Goal: Task Accomplishment & Management: Manage account settings

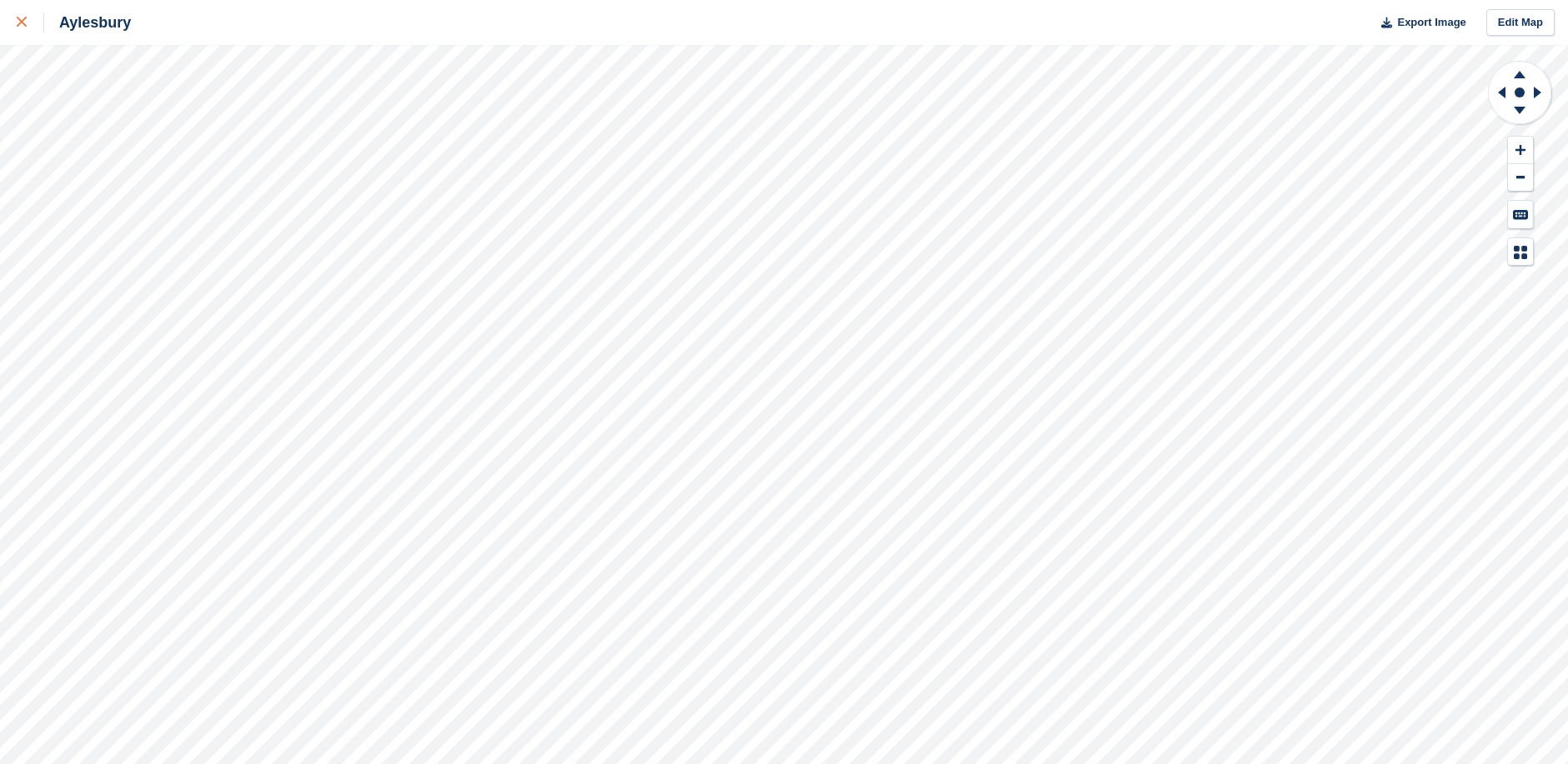
click at [22, 23] on icon at bounding box center [22, 22] width 10 height 10
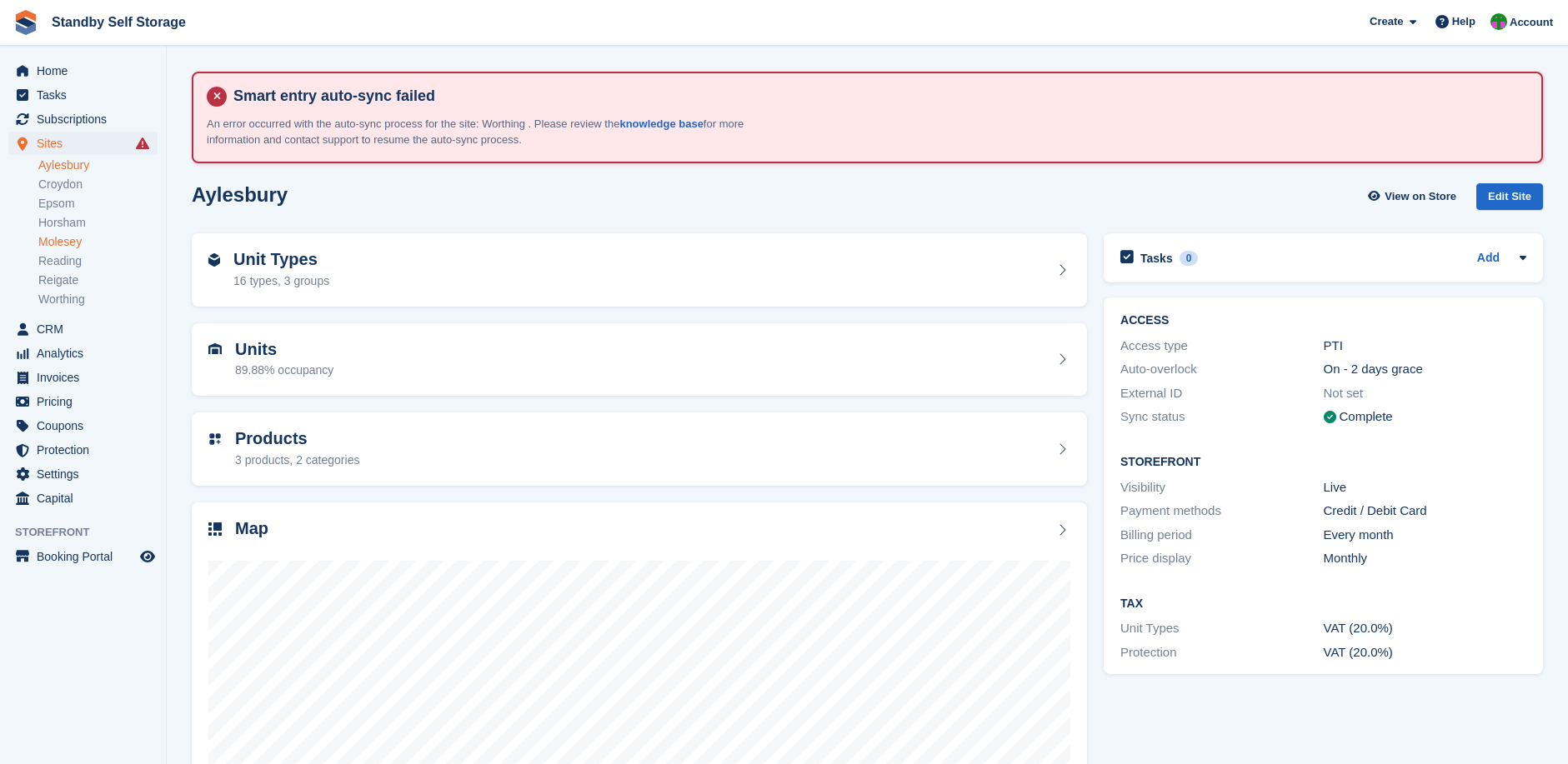
click at [60, 243] on link "Molesey" at bounding box center [98, 243] width 119 height 16
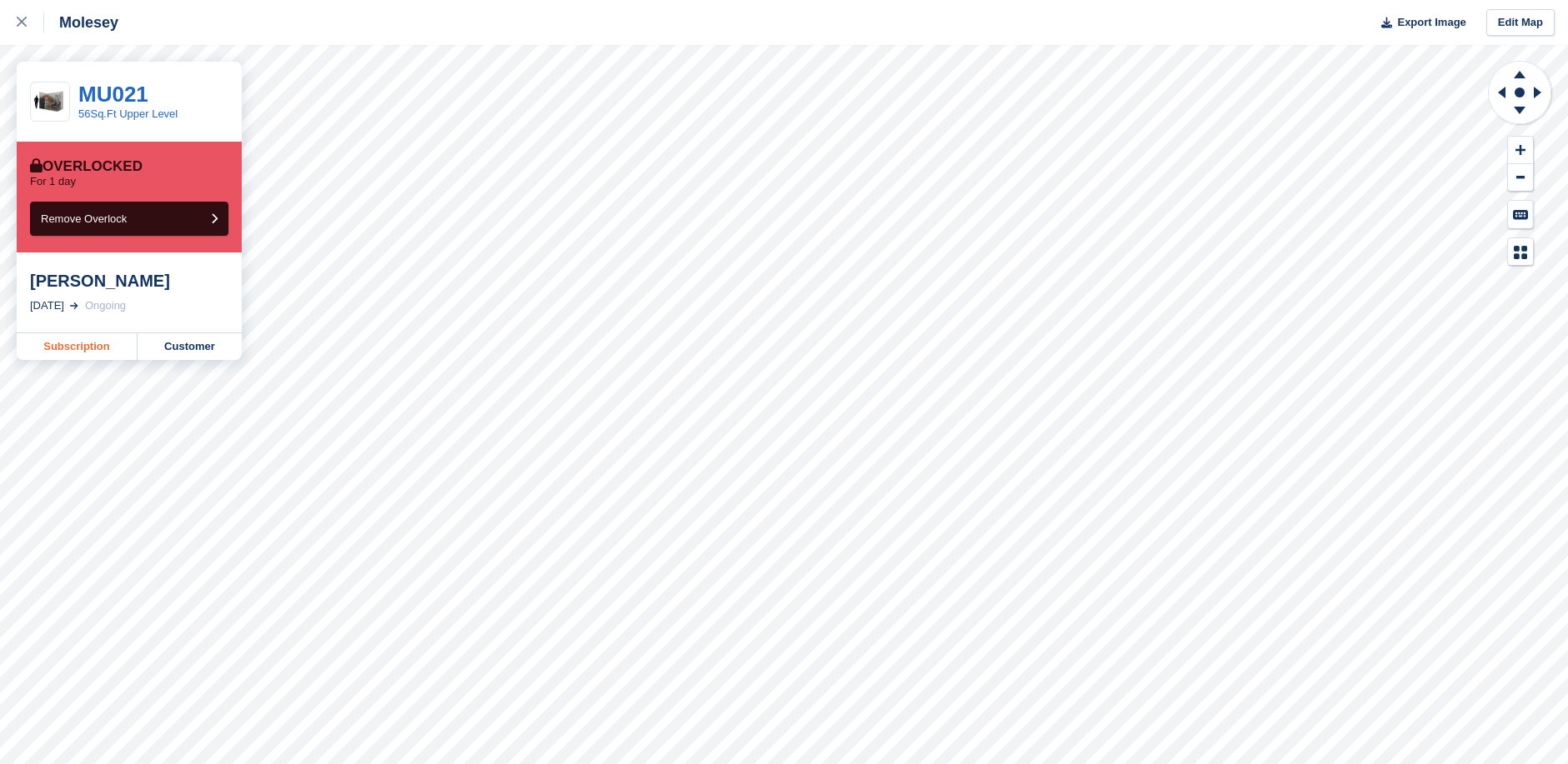
click at [92, 348] on link "Subscription" at bounding box center [77, 346] width 121 height 27
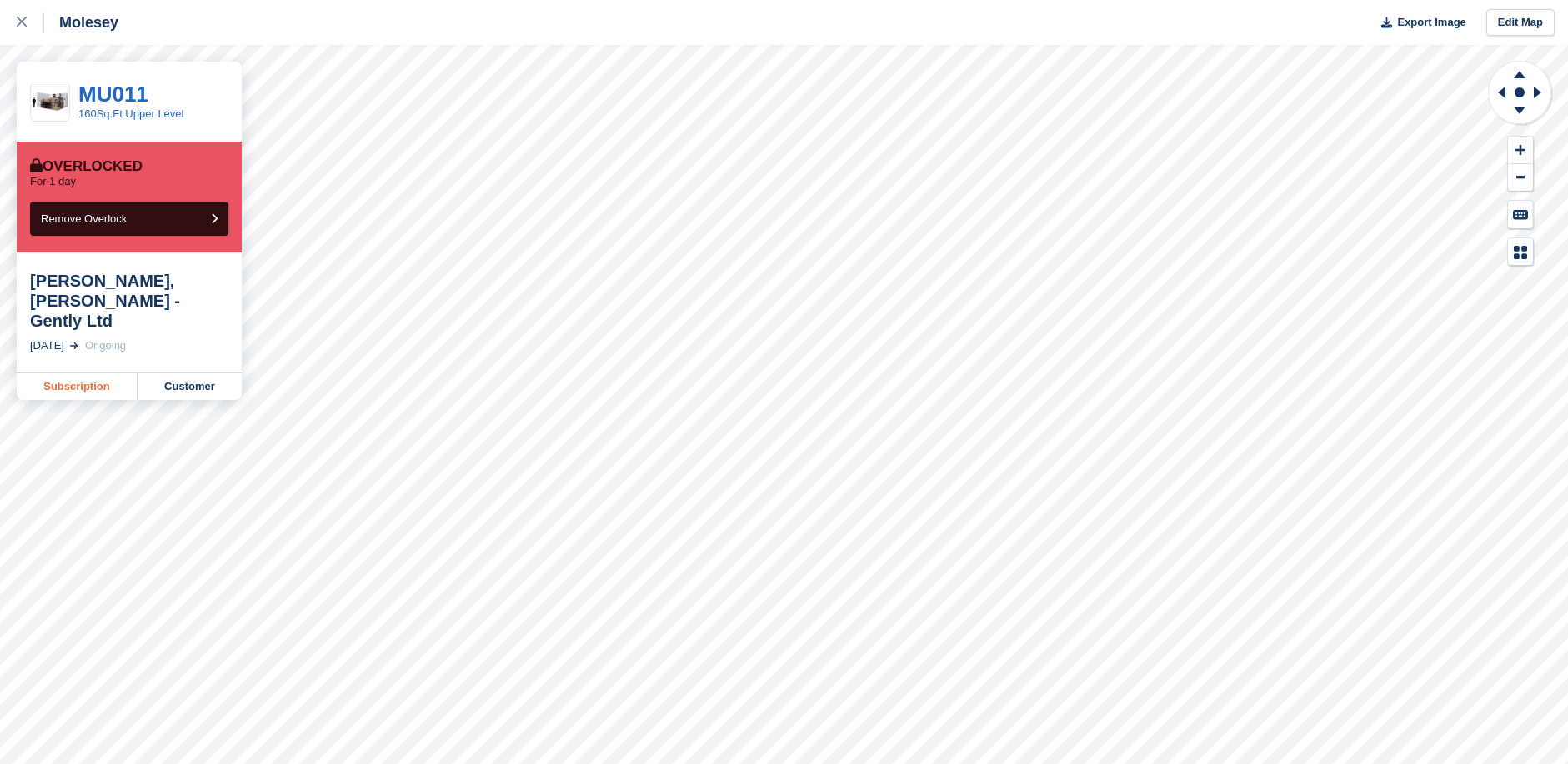
click at [75, 374] on link "Subscription" at bounding box center [77, 386] width 121 height 27
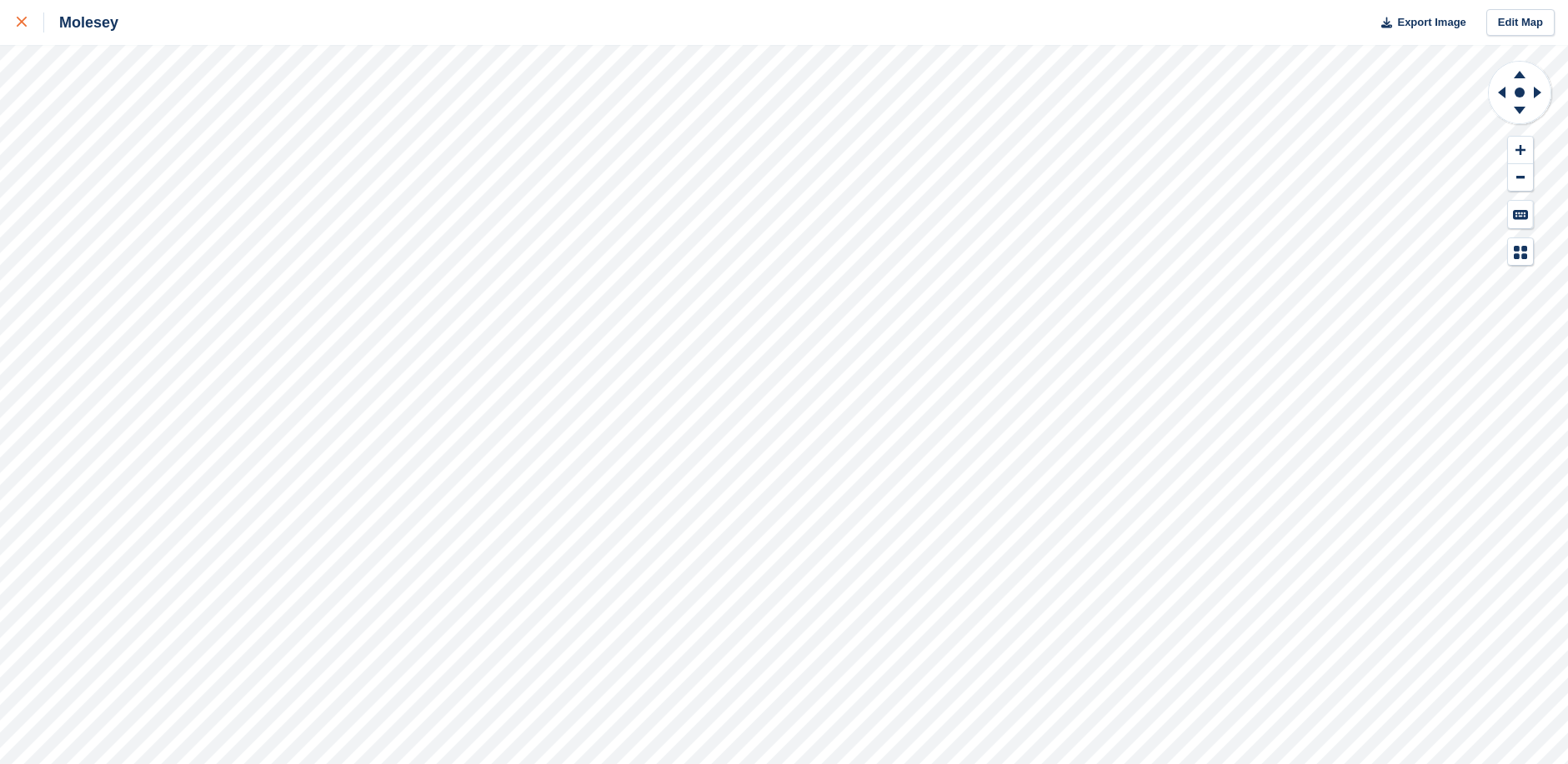
click at [20, 16] on div at bounding box center [31, 23] width 28 height 20
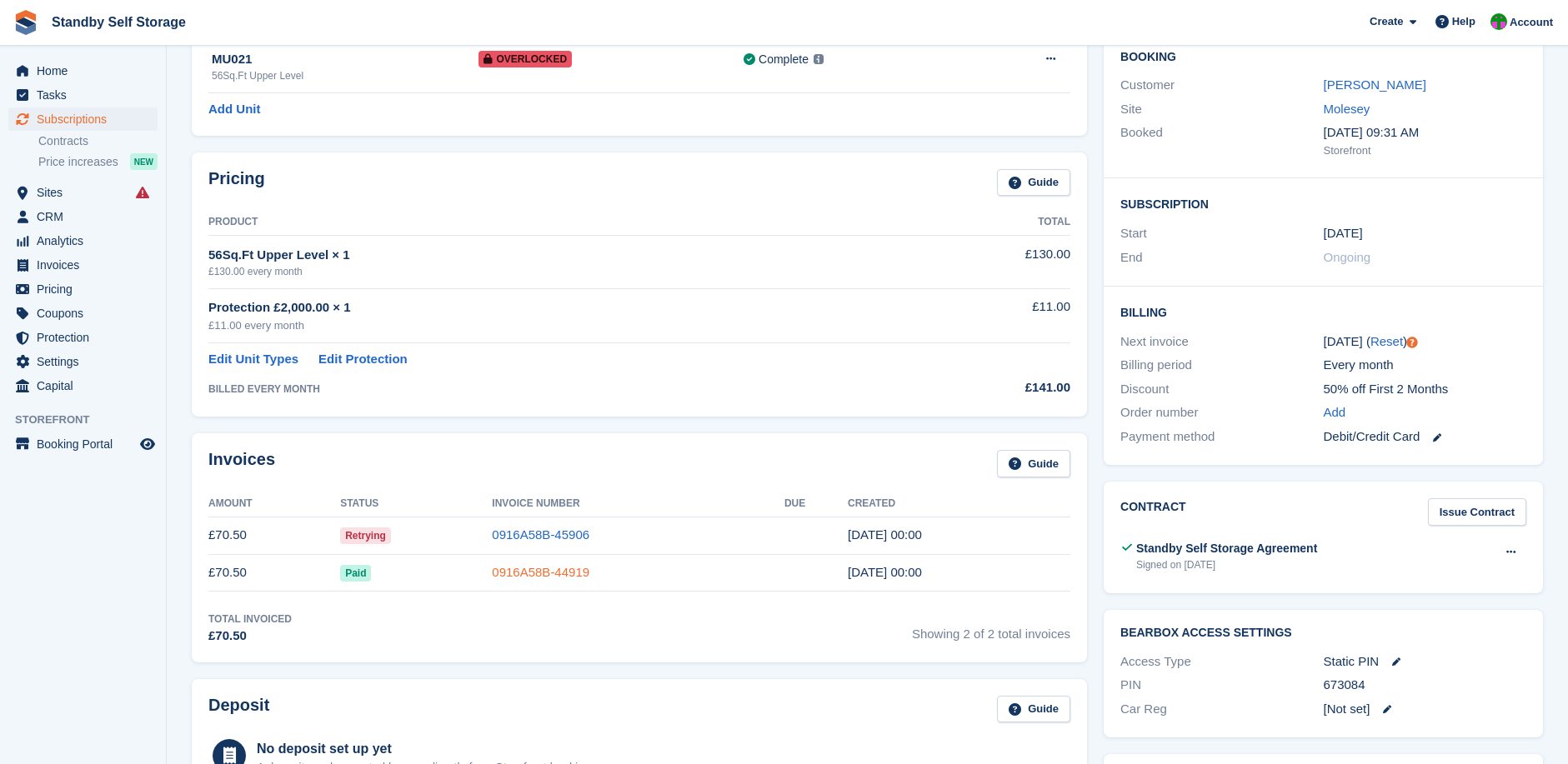
scroll to position [278, 0]
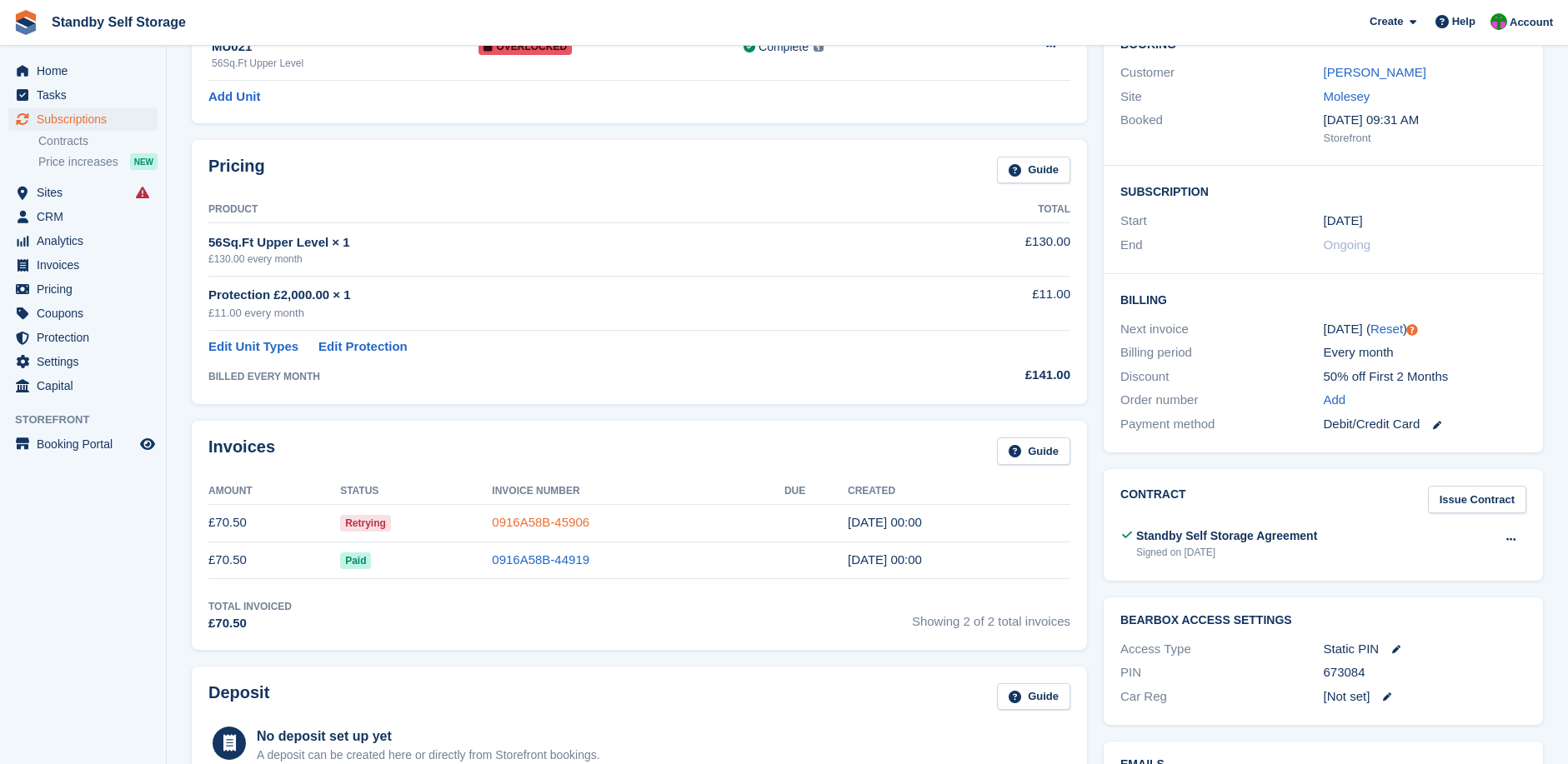
click at [542, 521] on link "0916A58B-45906" at bounding box center [540, 521] width 98 height 14
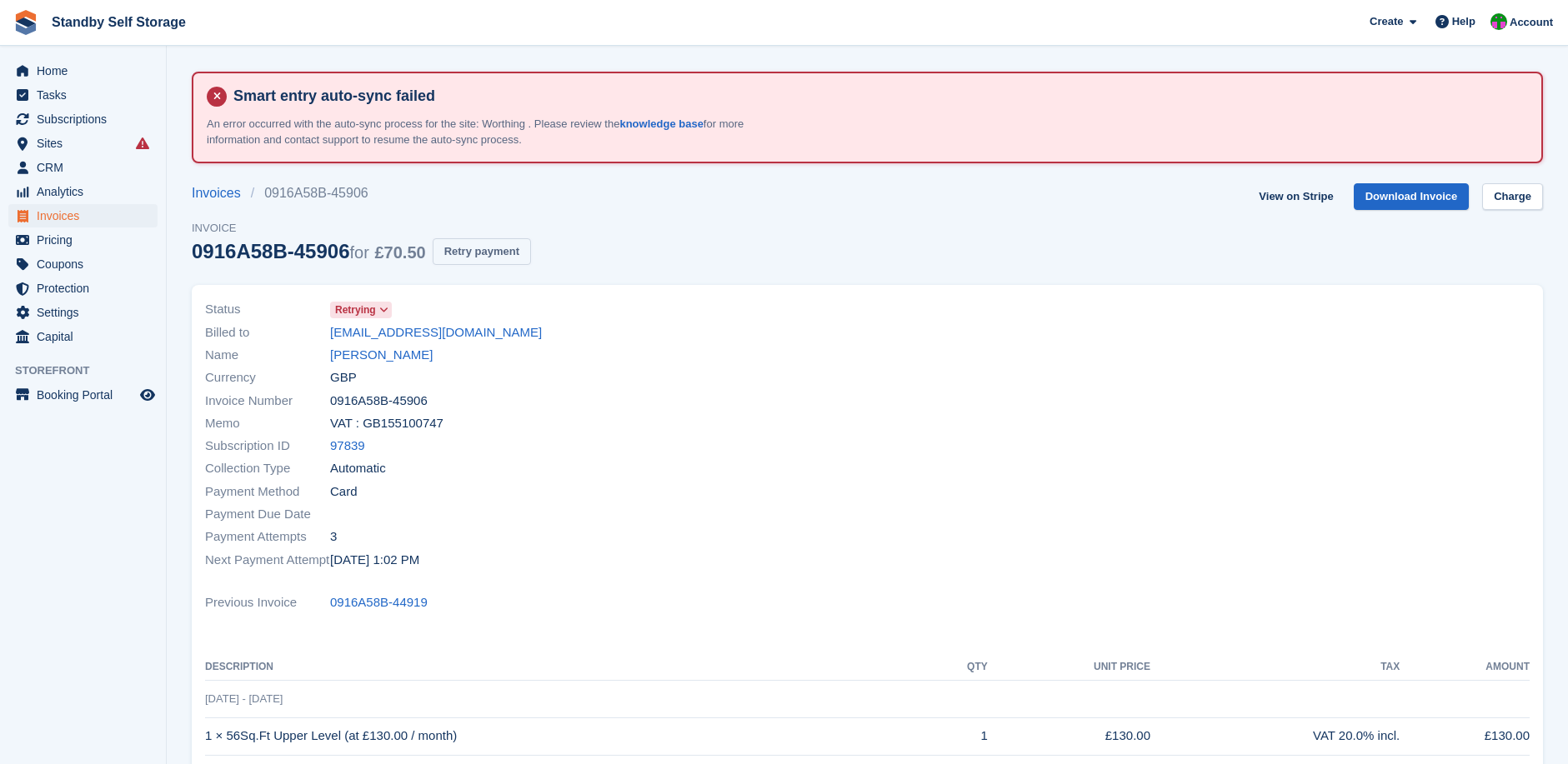
click at [477, 248] on button "Retry payment" at bounding box center [482, 252] width 99 height 28
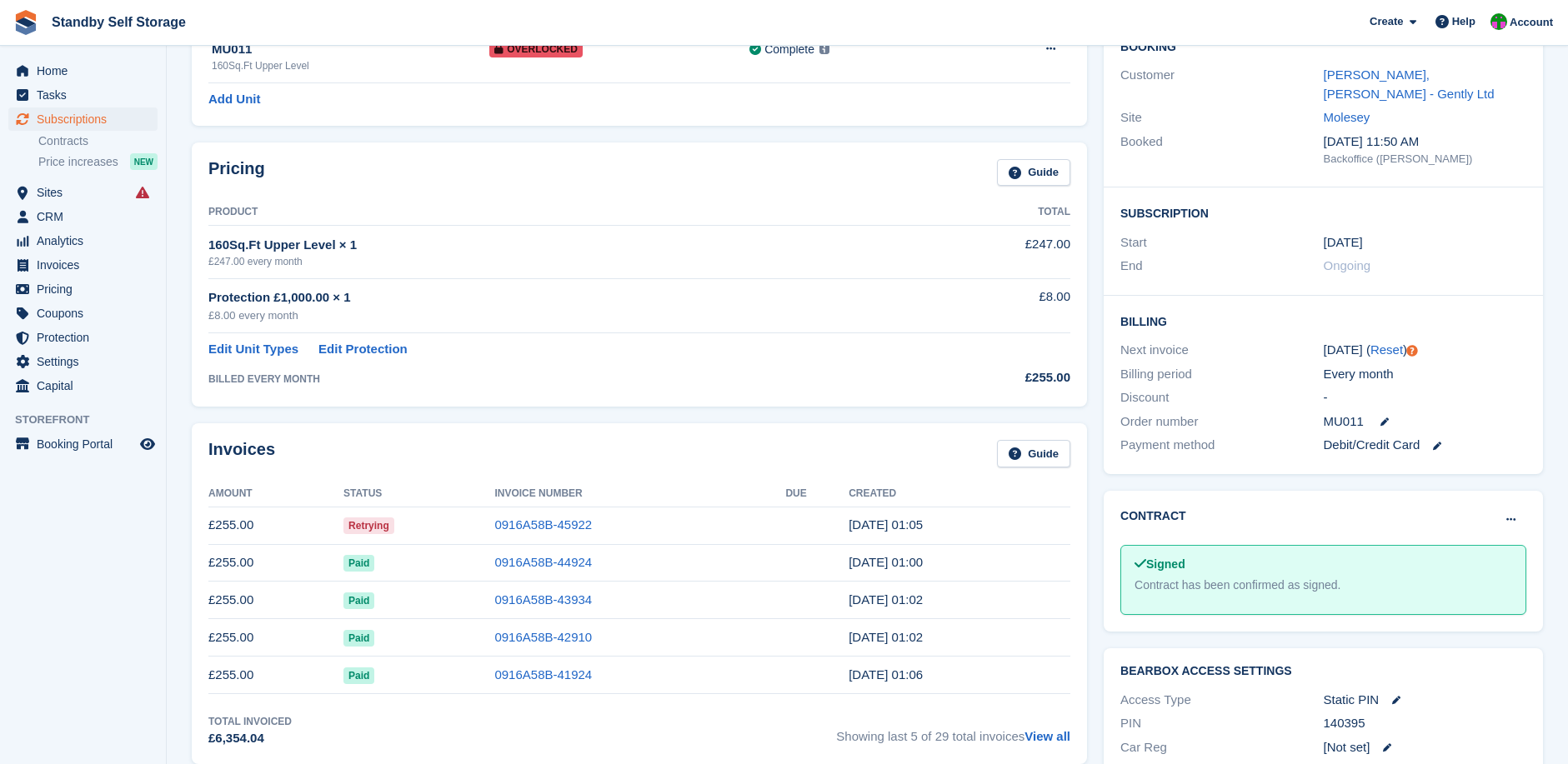
scroll to position [278, 0]
click at [539, 521] on link "0916A58B-45922" at bounding box center [542, 521] width 98 height 14
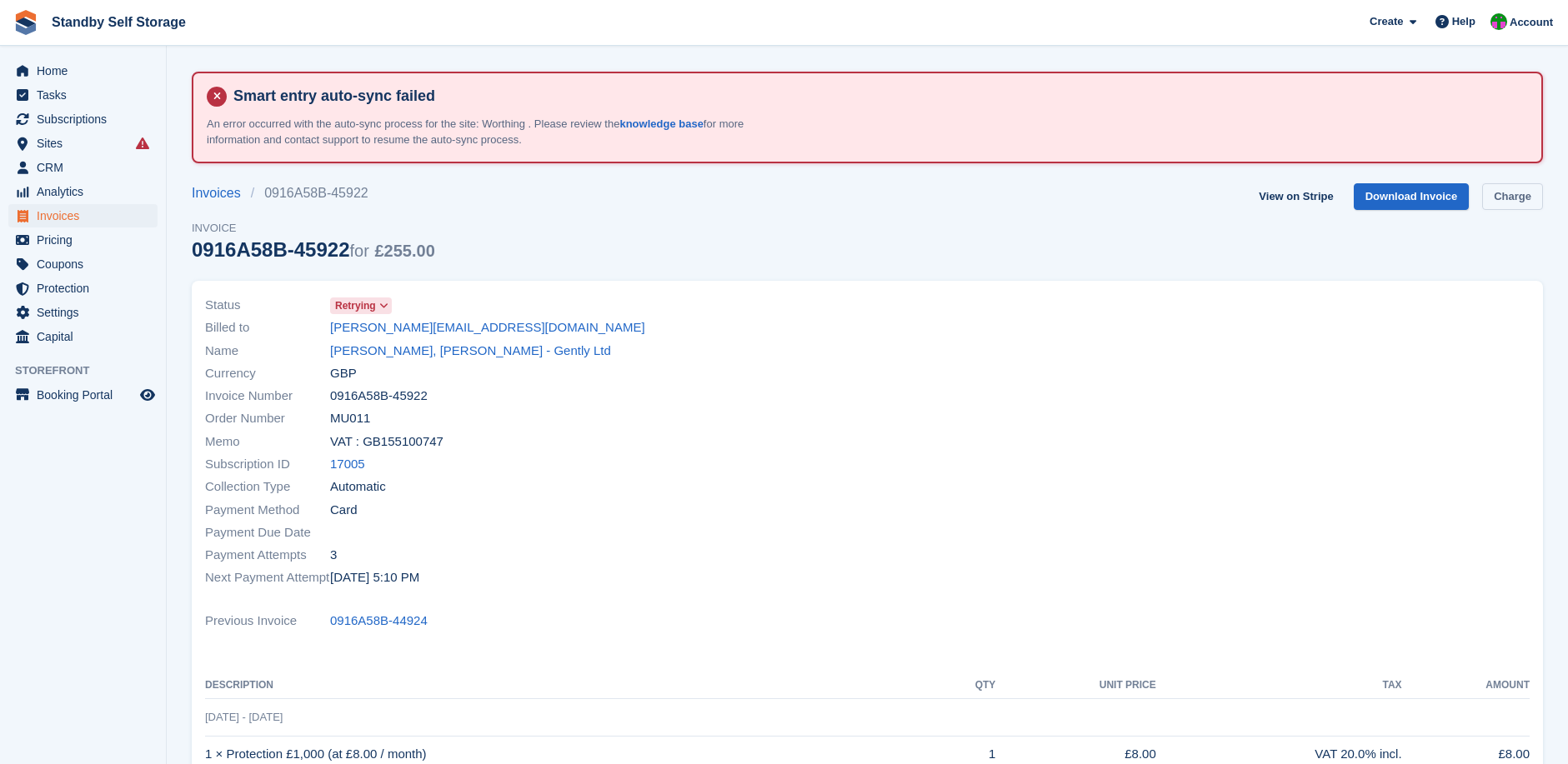
click at [1508, 199] on link "Charge" at bounding box center [1513, 197] width 61 height 28
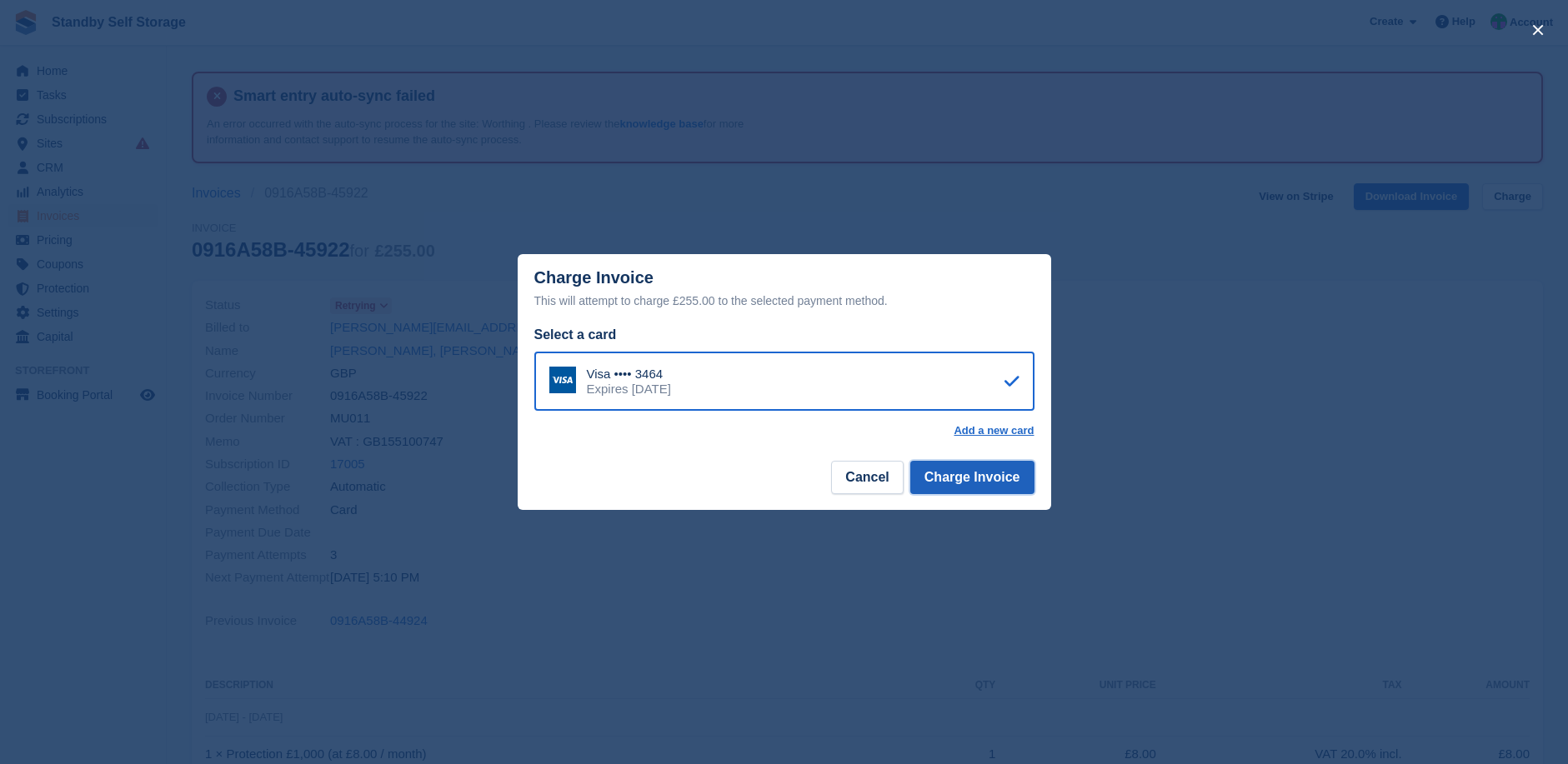
click at [1000, 483] on button "Charge Invoice" at bounding box center [972, 478] width 124 height 34
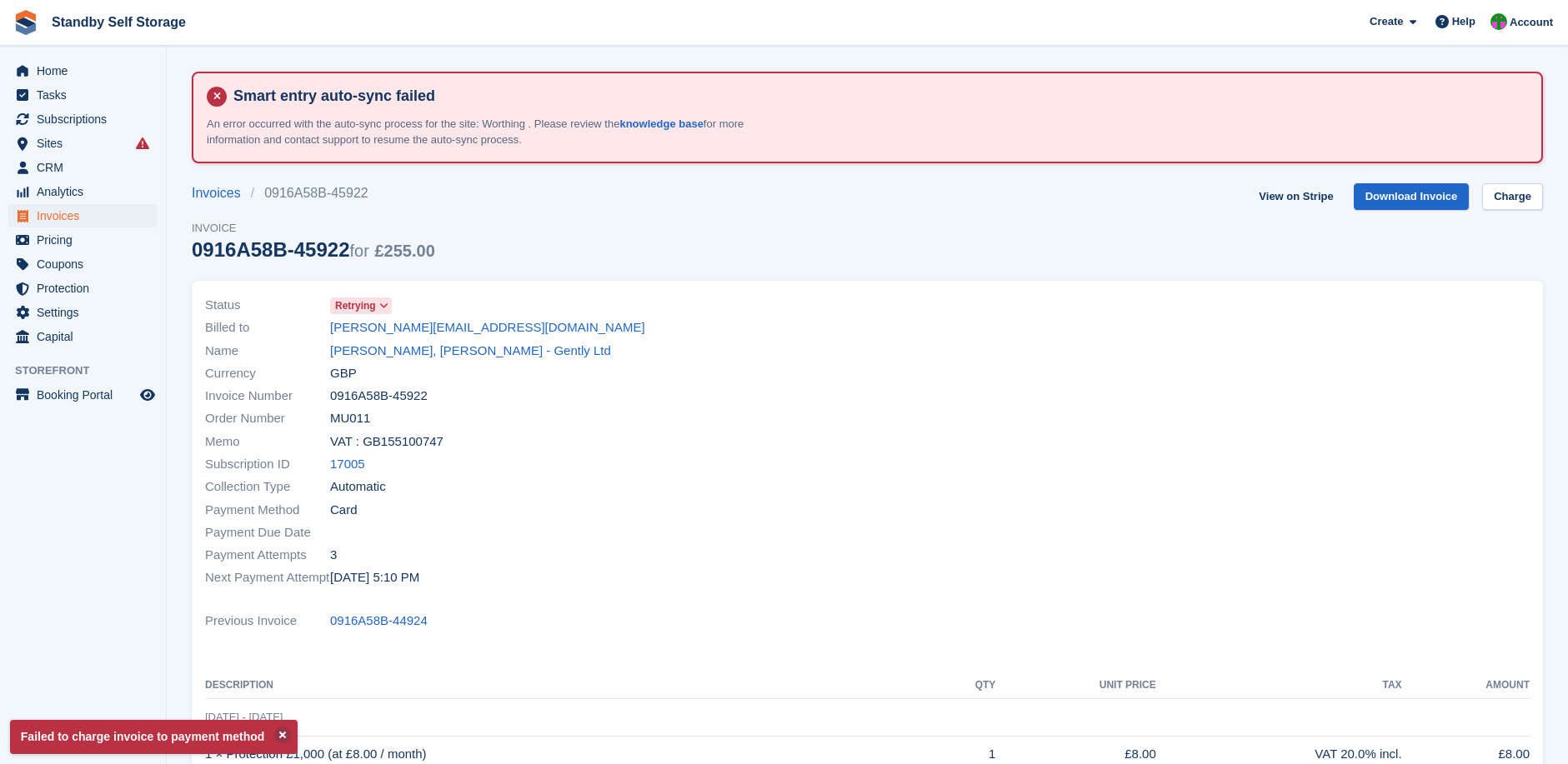
click at [1167, 249] on div "Invoices 0916A58B-45922 Invoice 0916A58B-45922 for £255.00 View on Stripe Downl…" at bounding box center [867, 232] width 1351 height 98
click at [1293, 197] on link "View on Stripe" at bounding box center [1296, 197] width 88 height 28
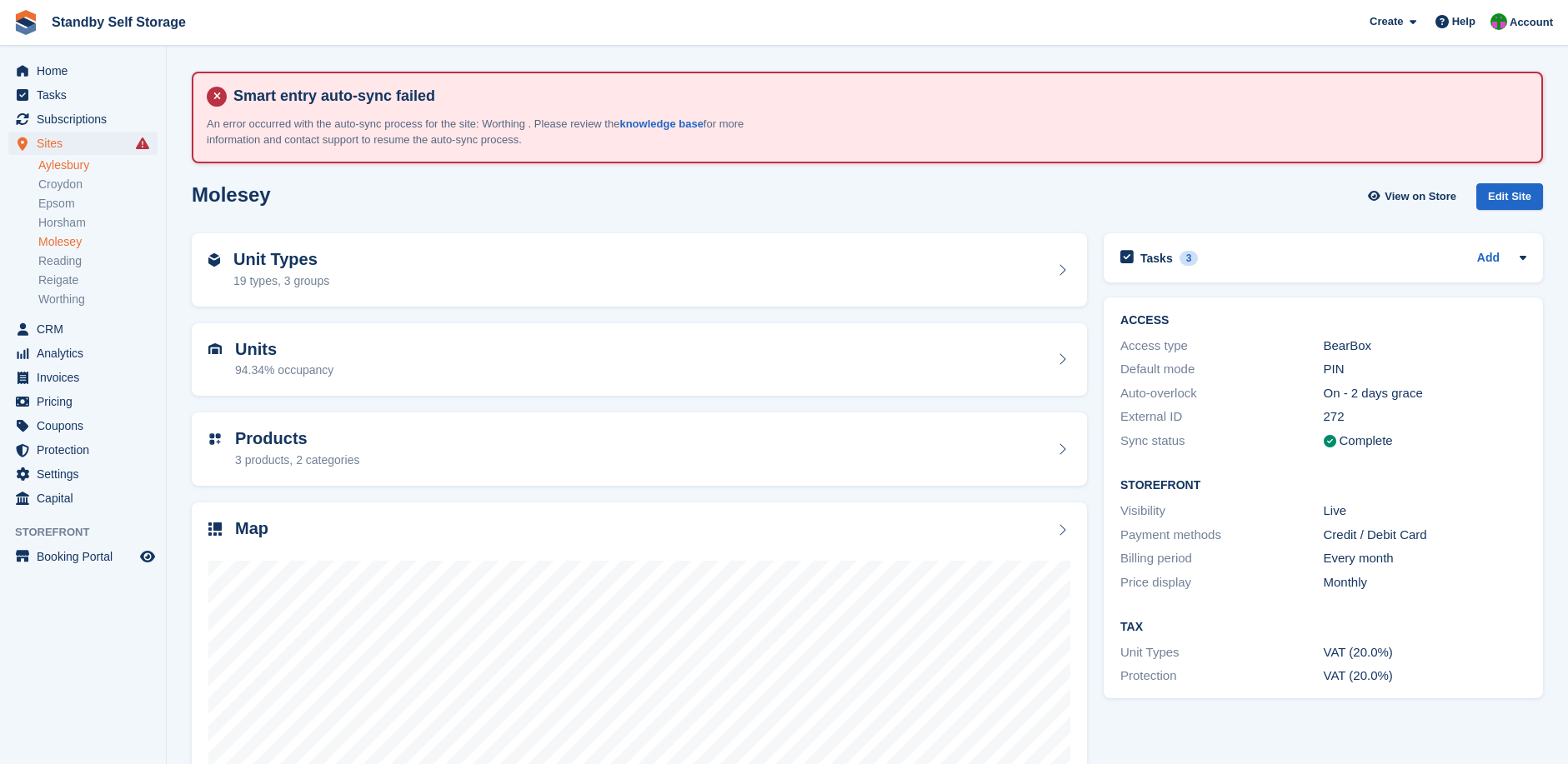
click at [81, 162] on link "Aylesbury" at bounding box center [98, 166] width 119 height 16
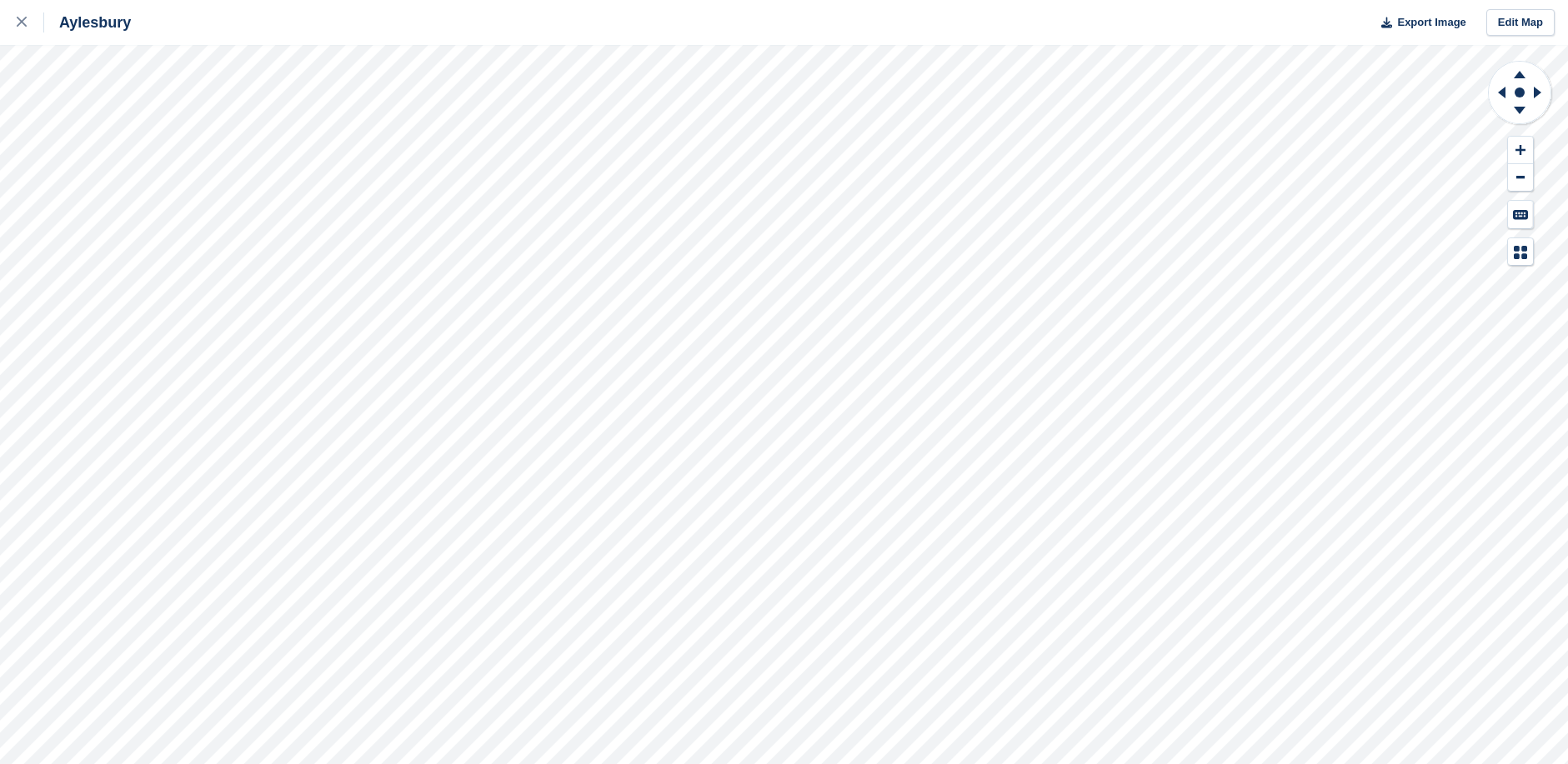
click at [1503, 130] on div at bounding box center [1520, 163] width 66 height 206
click at [1501, 91] on icon at bounding box center [1502, 93] width 8 height 12
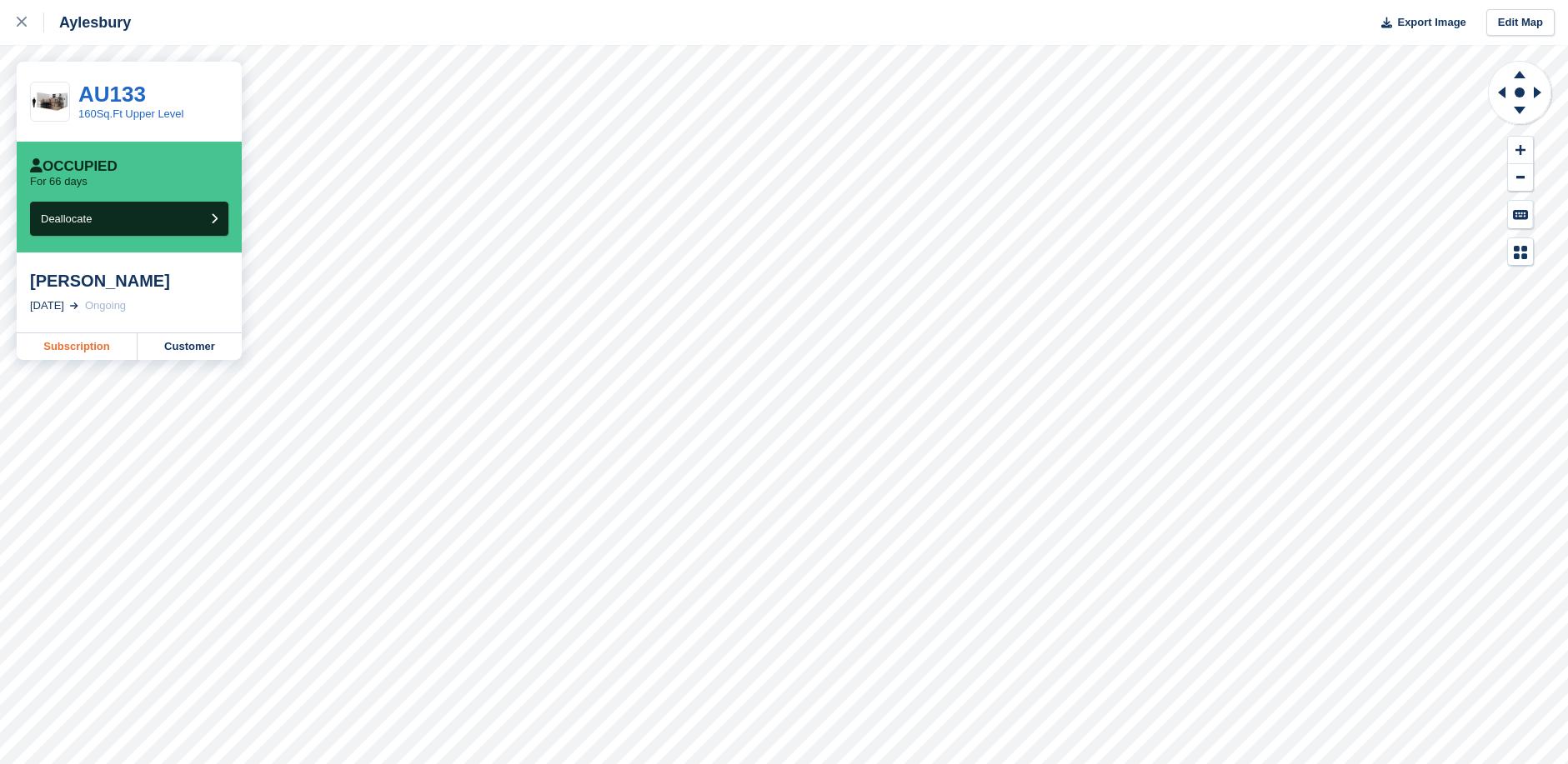
click at [84, 345] on link "Subscription" at bounding box center [77, 346] width 121 height 27
click at [74, 352] on link "Subscription" at bounding box center [77, 346] width 121 height 27
click at [76, 345] on link "Subscription" at bounding box center [77, 346] width 121 height 27
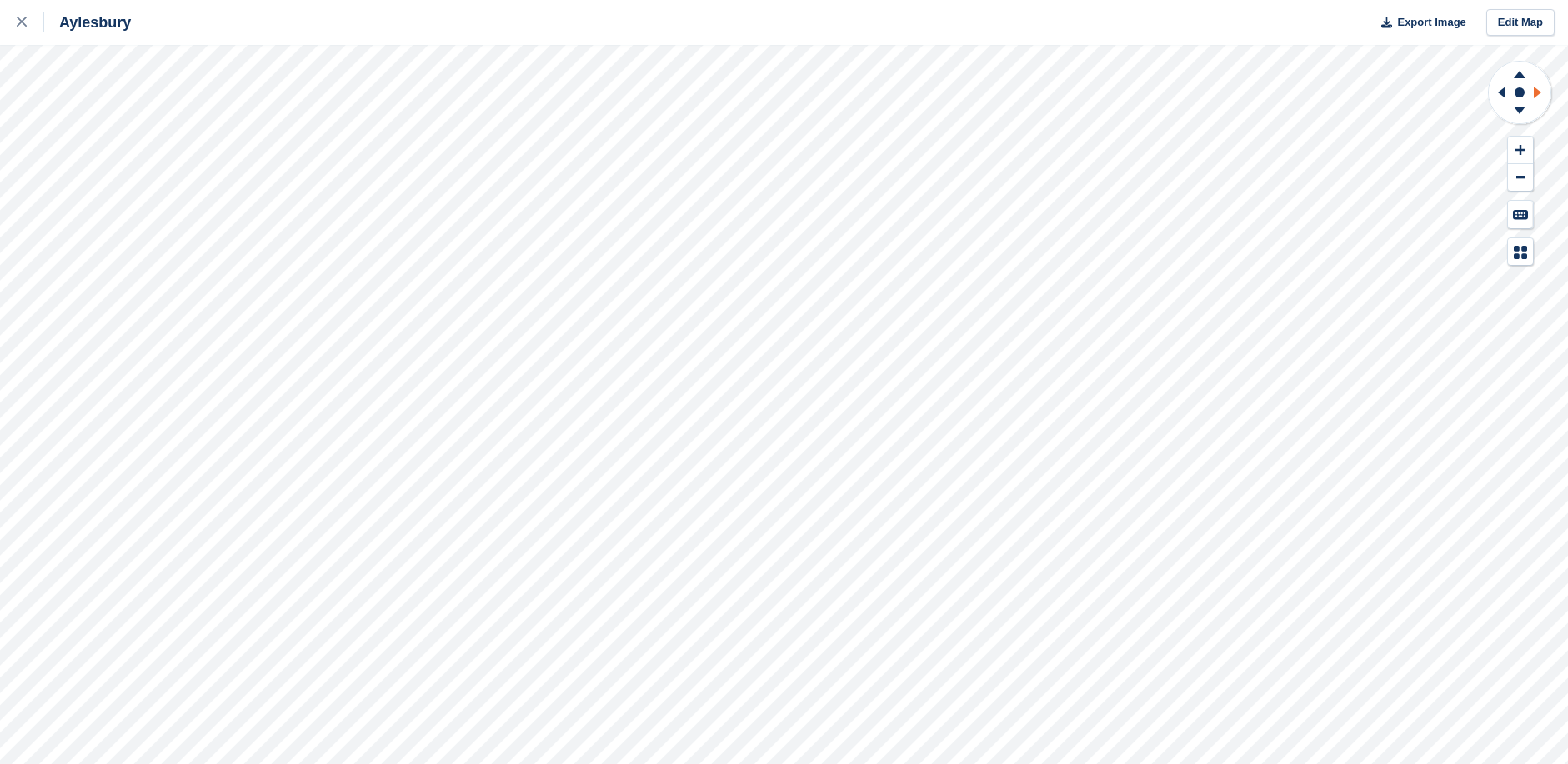
click at [1537, 94] on icon at bounding box center [1538, 93] width 8 height 12
click at [75, 133] on div "Aylesbury Export Image Edit Map" at bounding box center [784, 382] width 1568 height 764
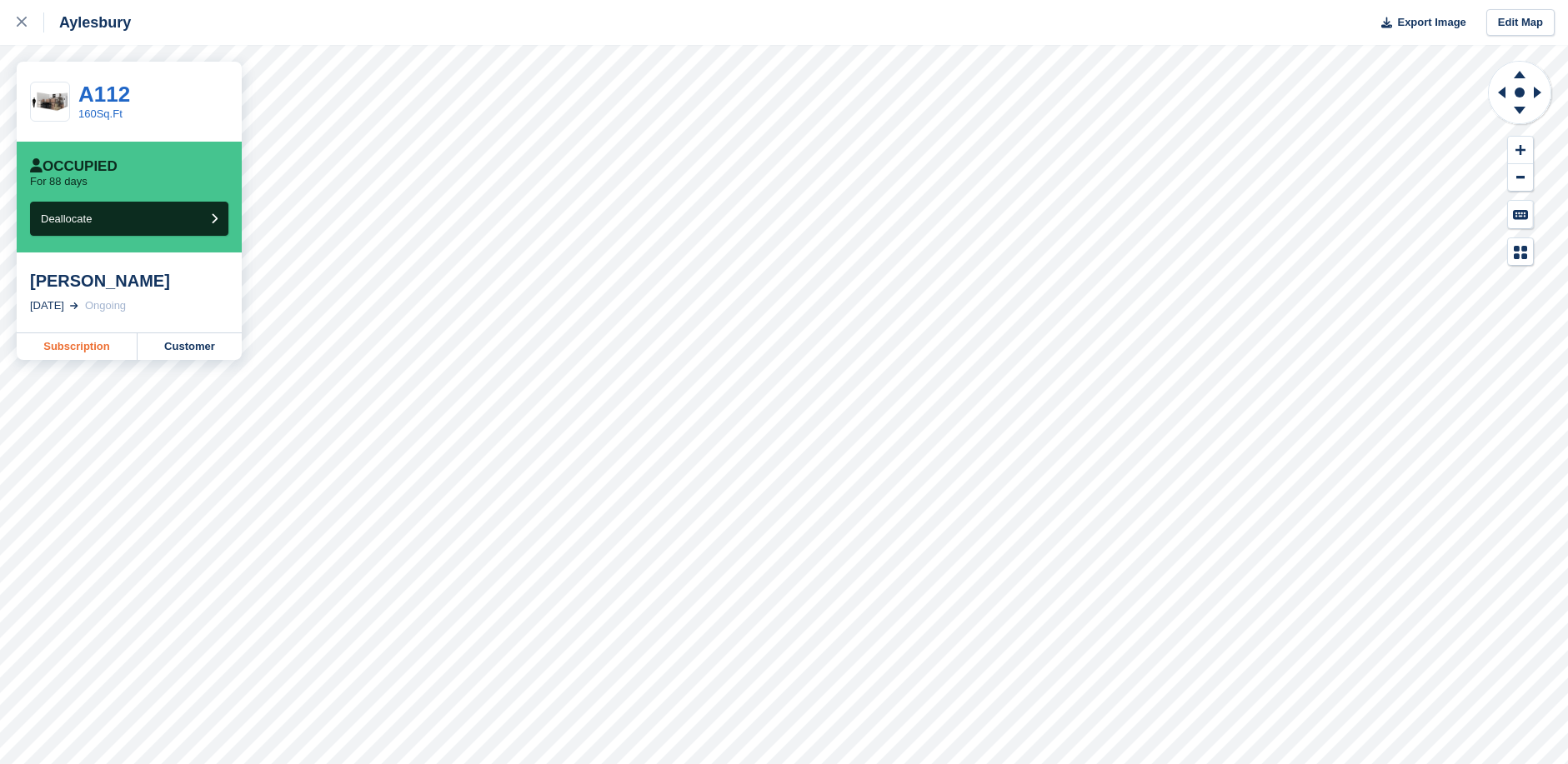
click at [89, 347] on link "Subscription" at bounding box center [77, 346] width 121 height 27
click at [81, 347] on link "Subscription" at bounding box center [77, 346] width 121 height 27
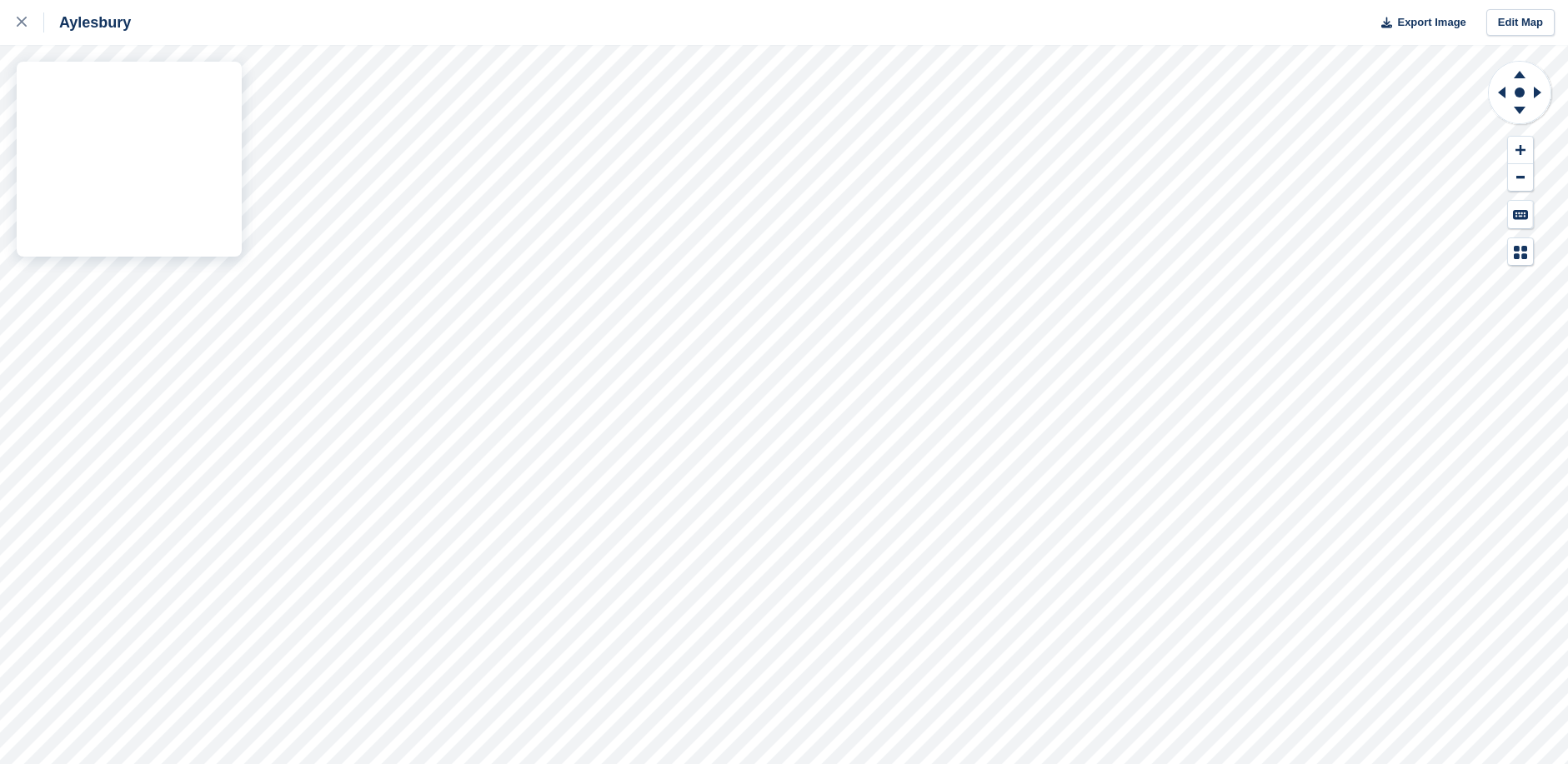
click at [87, 246] on div "Aylesbury Export Image Edit Map" at bounding box center [784, 382] width 1568 height 764
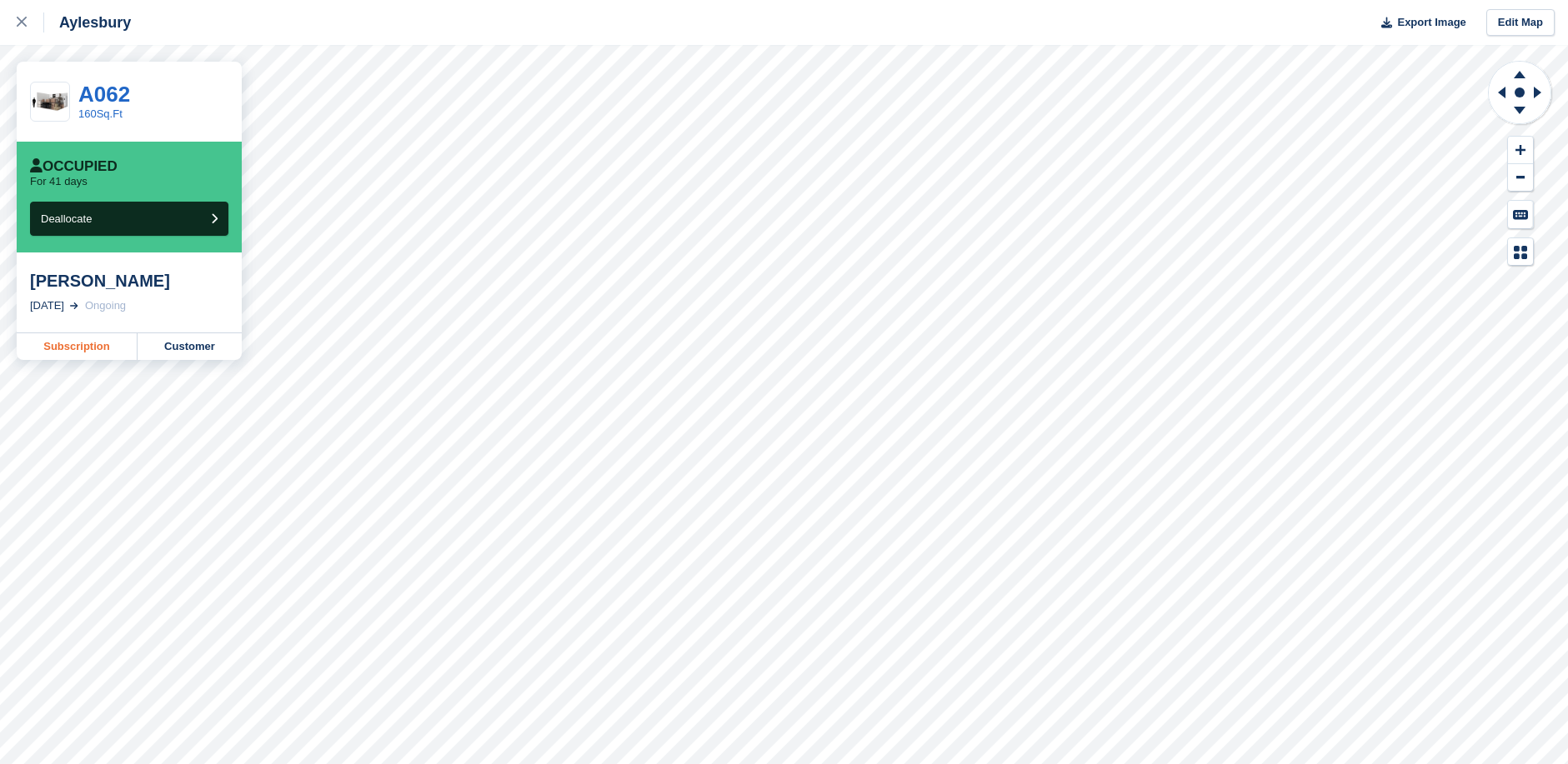
click at [99, 342] on link "Subscription" at bounding box center [77, 346] width 121 height 27
click at [1534, 89] on icon at bounding box center [1538, 93] width 8 height 12
click at [84, 343] on link "Subscription" at bounding box center [77, 346] width 121 height 27
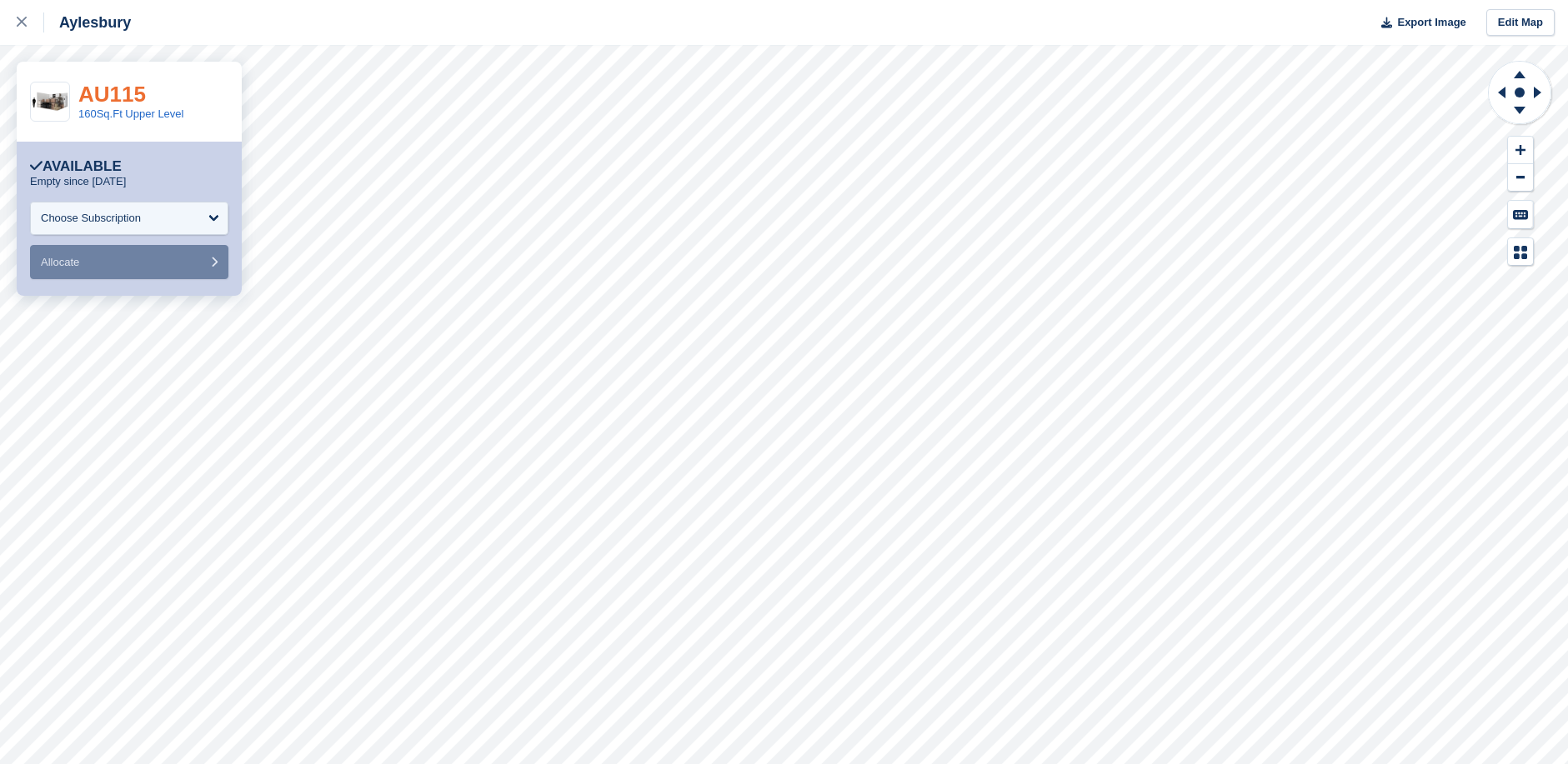
click at [107, 91] on link "AU115" at bounding box center [111, 94] width 67 height 25
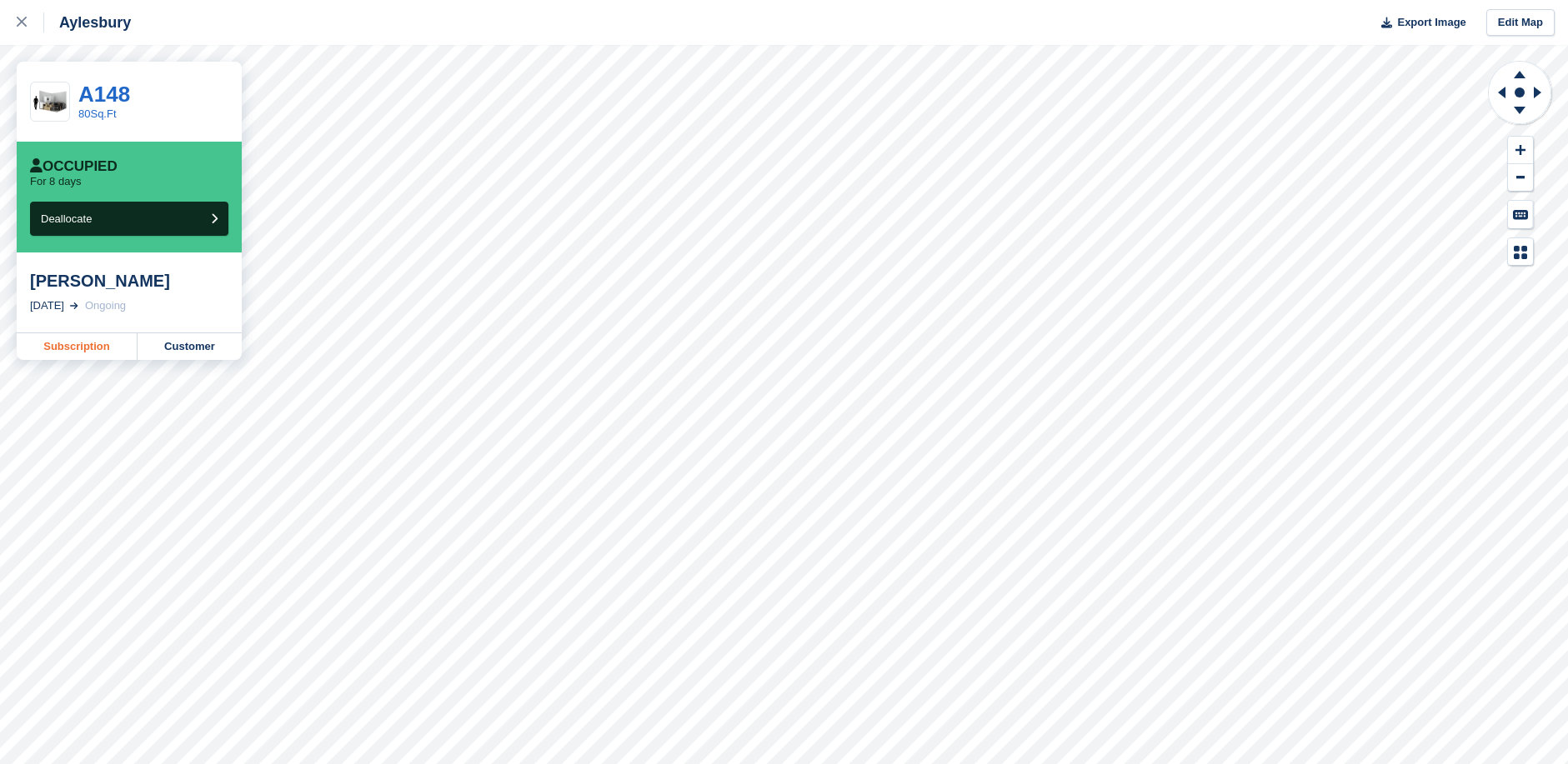
click at [84, 347] on link "Subscription" at bounding box center [77, 346] width 121 height 27
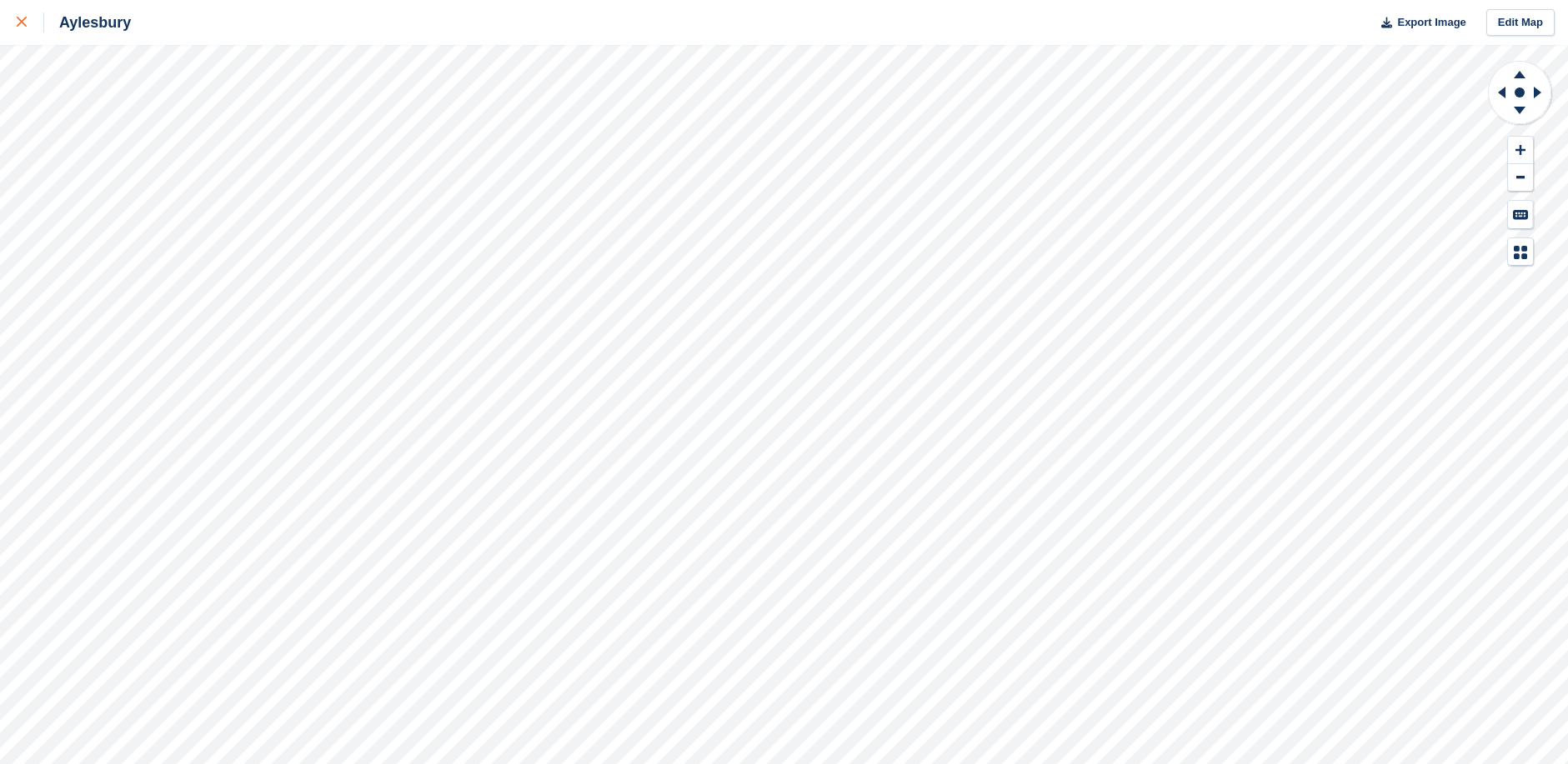
click at [19, 16] on div at bounding box center [31, 23] width 28 height 20
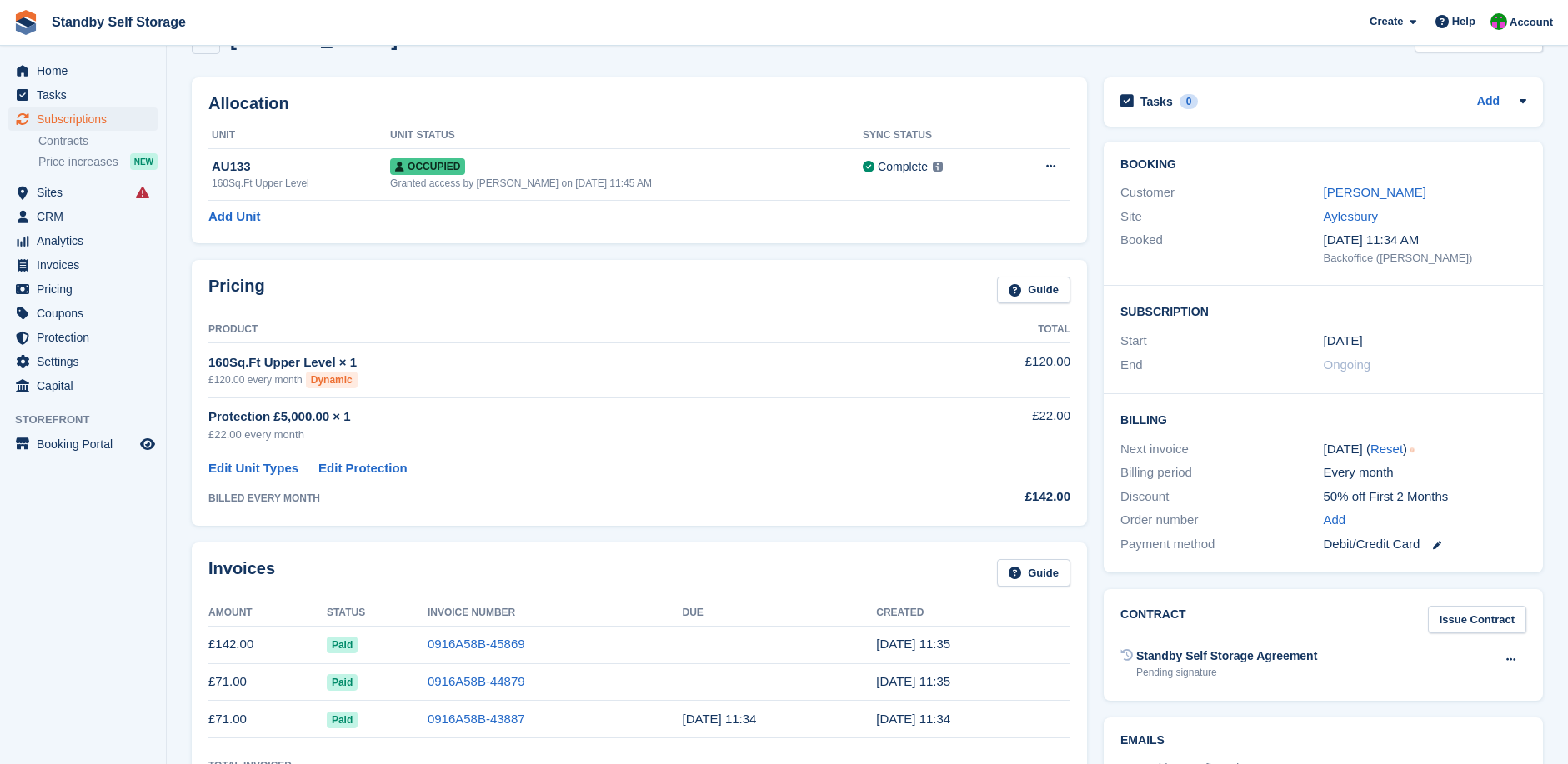
scroll to position [167, 0]
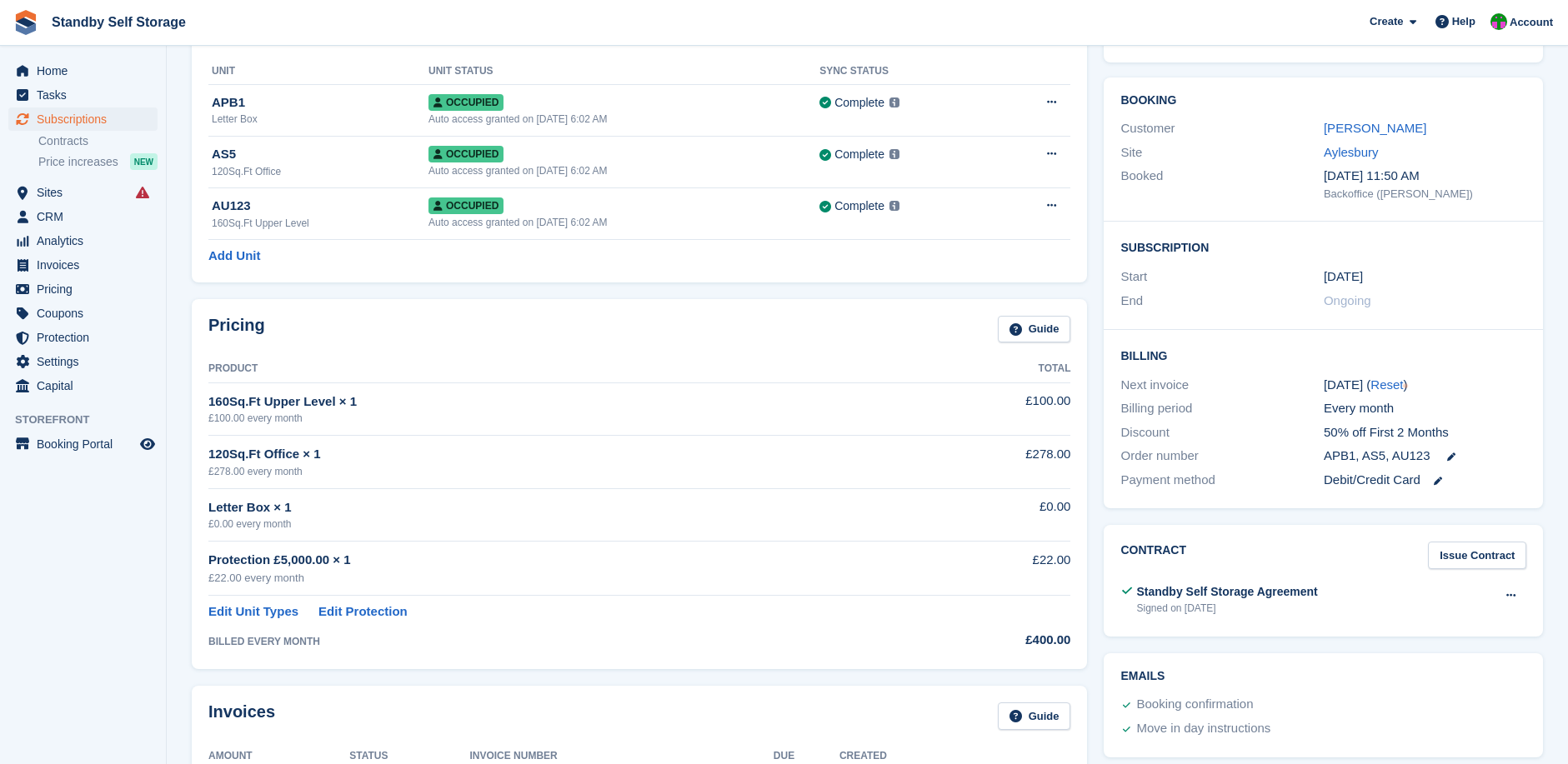
scroll to position [223, 0]
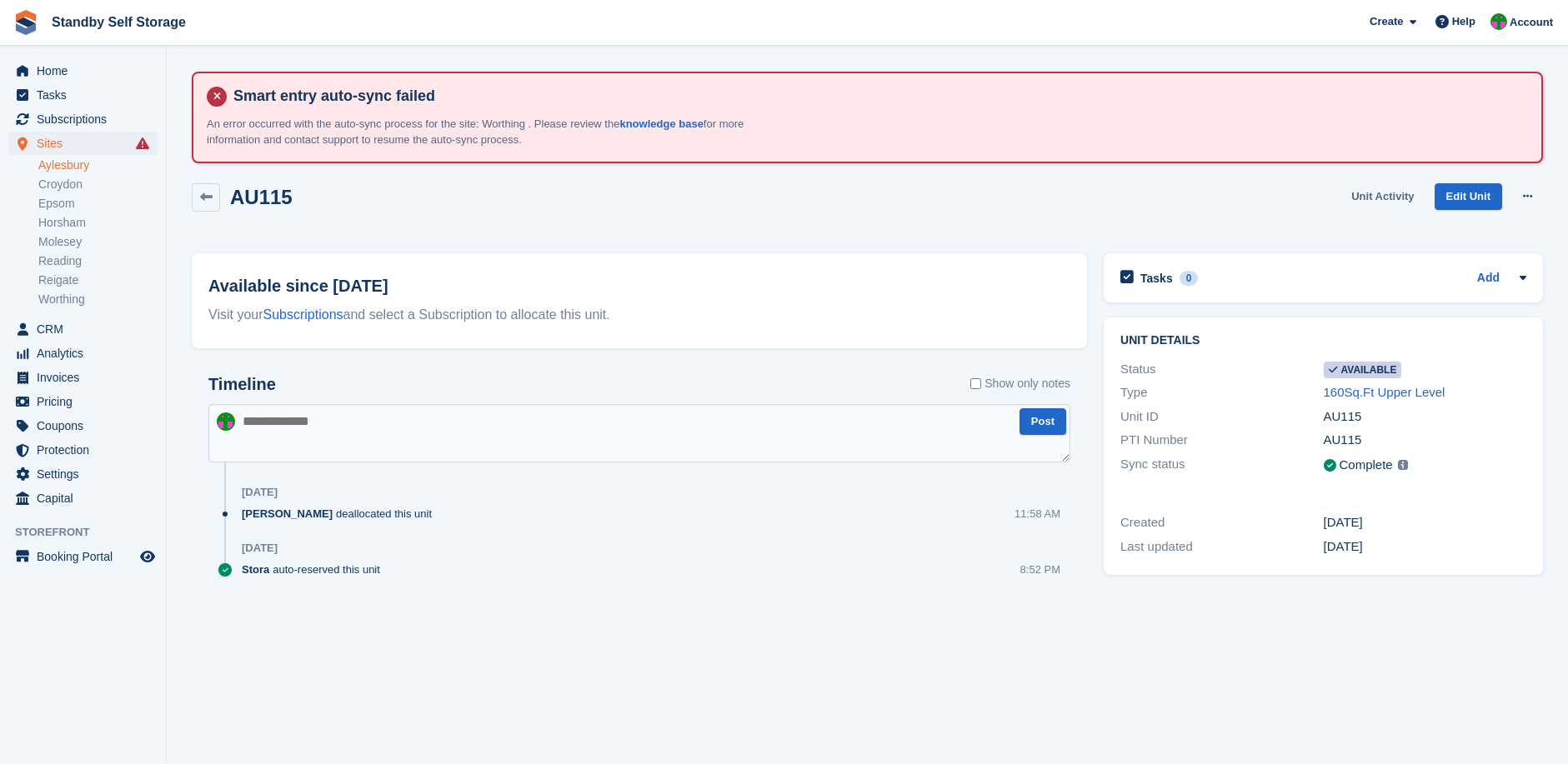
click at [1384, 198] on link "Unit Activity" at bounding box center [1383, 197] width 76 height 28
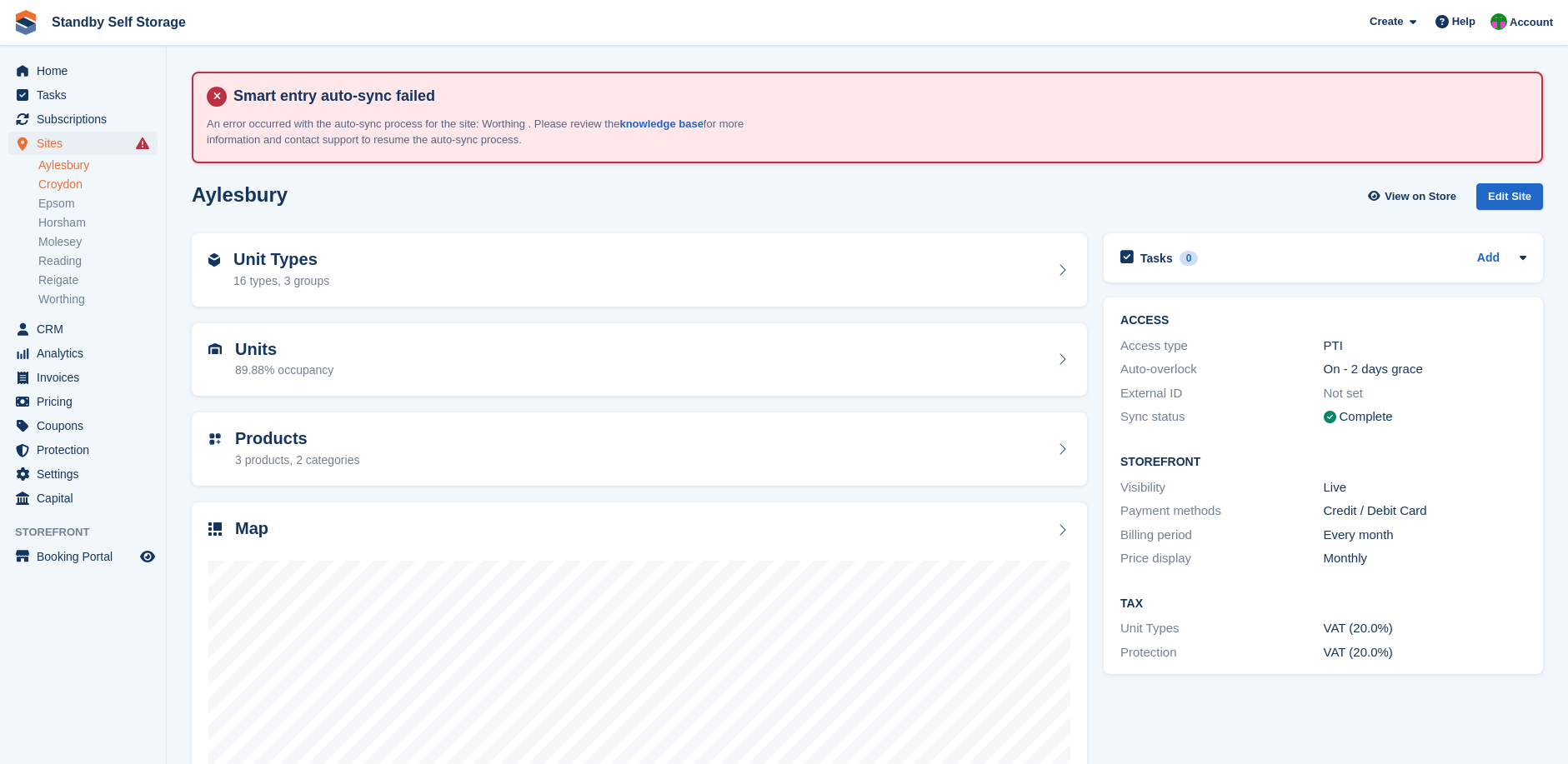
click at [67, 180] on link "Croydon" at bounding box center [98, 184] width 119 height 16
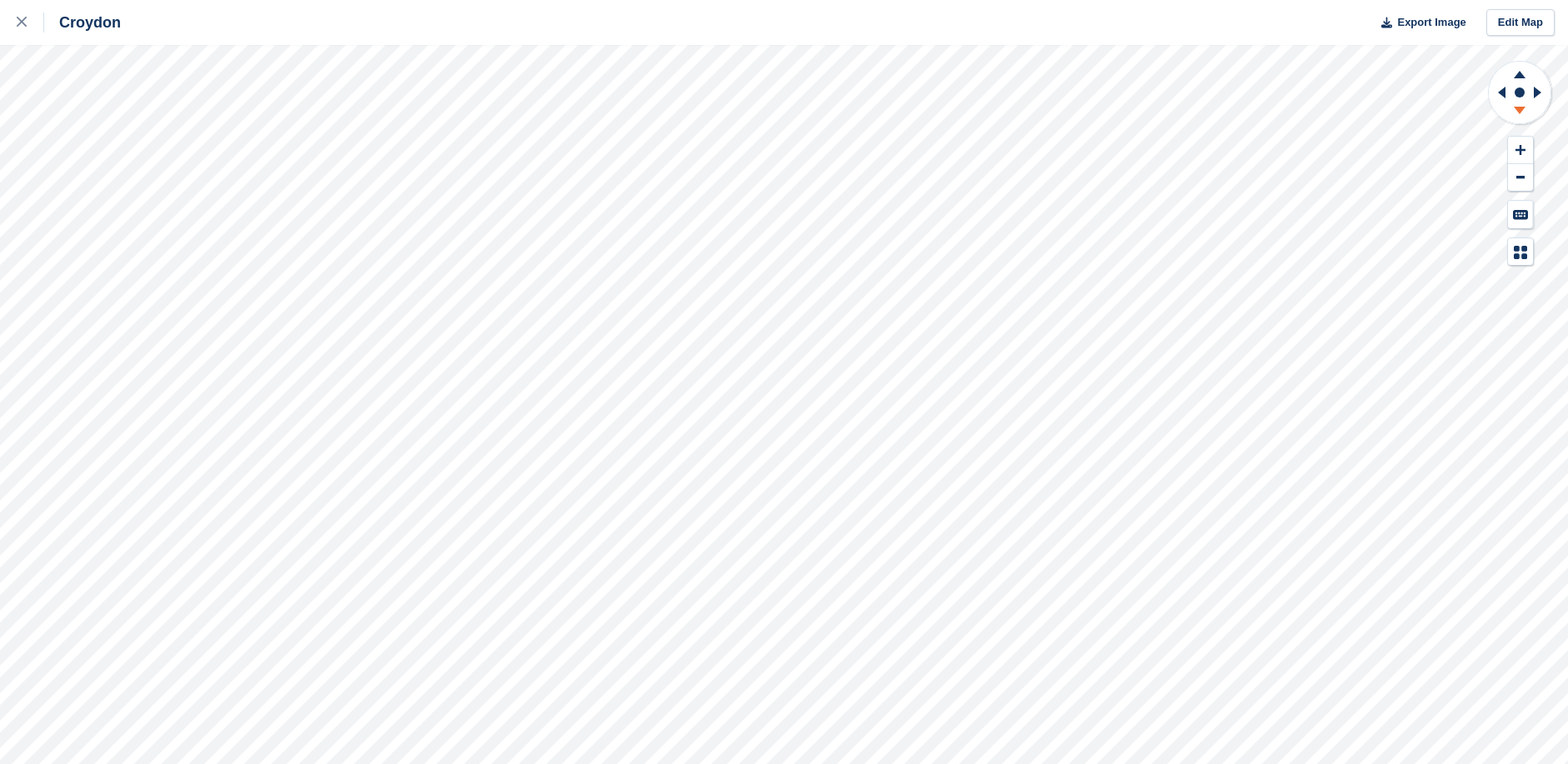
click at [1519, 110] on icon at bounding box center [1520, 110] width 12 height 8
click at [1517, 110] on icon at bounding box center [1520, 112] width 43 height 21
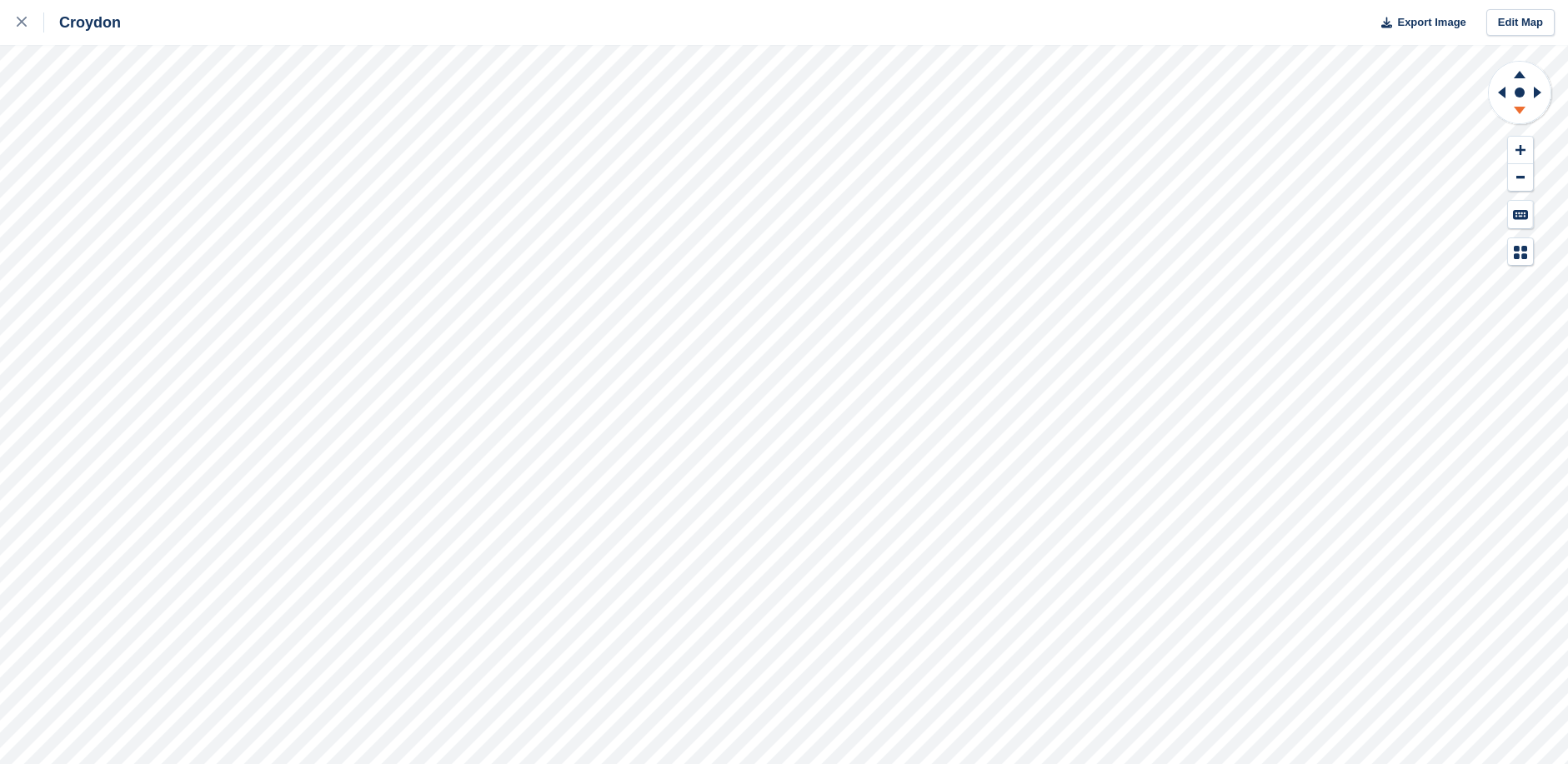
click at [1517, 110] on icon at bounding box center [1520, 112] width 43 height 21
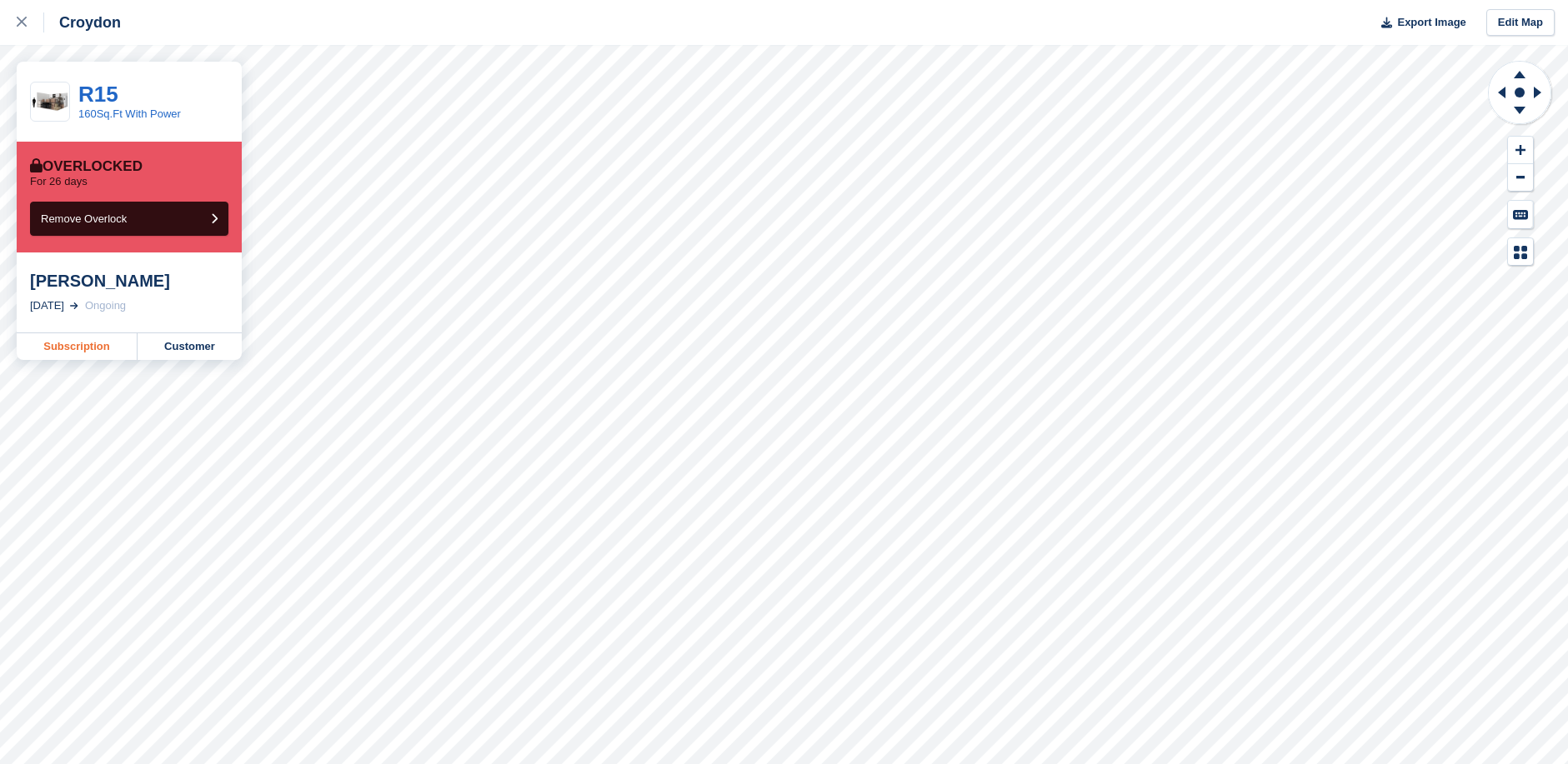
click at [78, 343] on link "Subscription" at bounding box center [77, 346] width 121 height 27
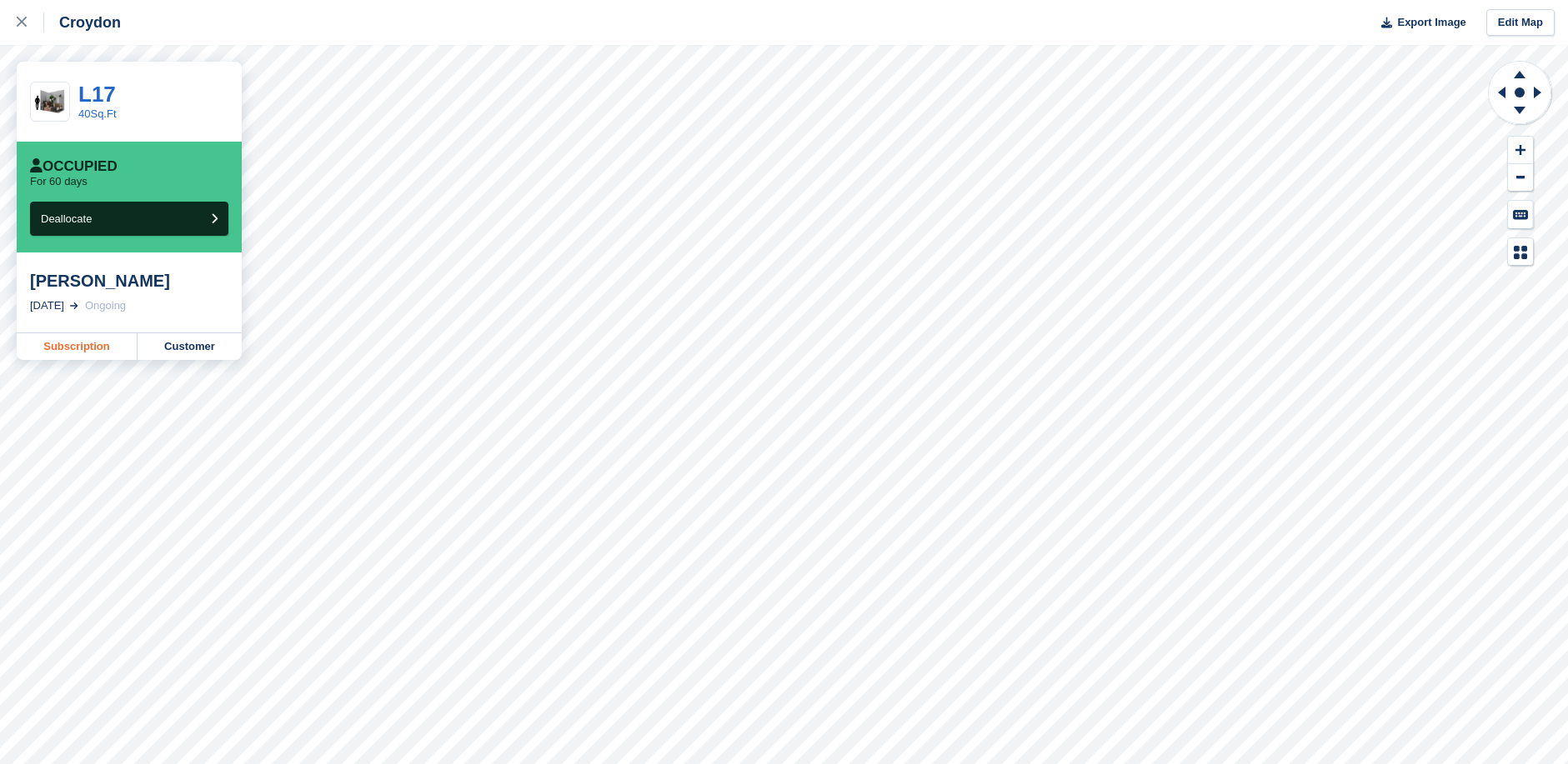
click at [88, 350] on link "Subscription" at bounding box center [77, 346] width 121 height 27
click at [99, 346] on link "Subscription" at bounding box center [77, 346] width 121 height 27
click at [102, 348] on link "Subscription" at bounding box center [77, 346] width 121 height 27
click at [88, 343] on link "Subscription" at bounding box center [77, 346] width 121 height 27
click at [95, 348] on link "Subscription" at bounding box center [77, 346] width 121 height 27
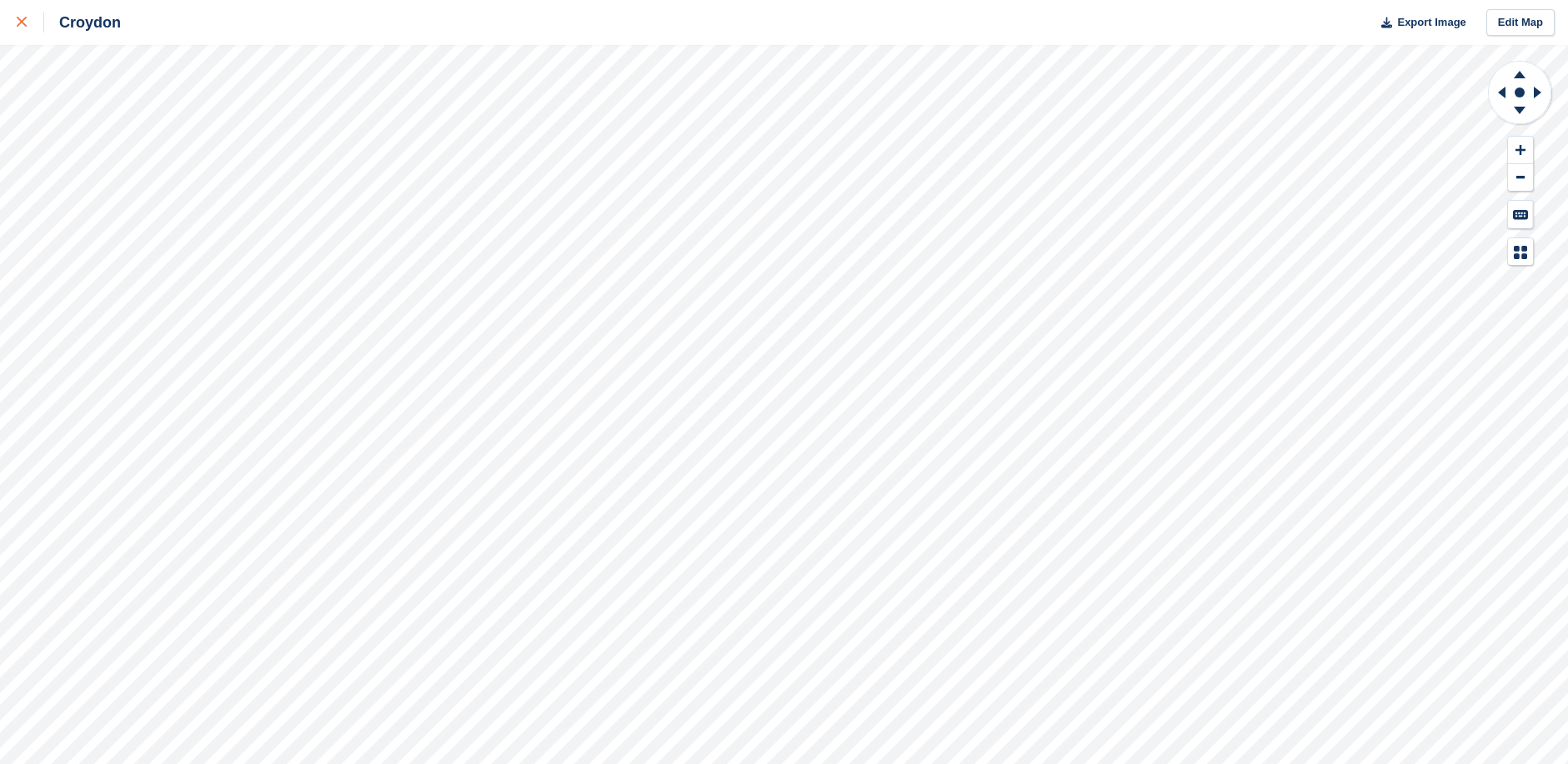
click at [21, 20] on icon at bounding box center [22, 22] width 10 height 10
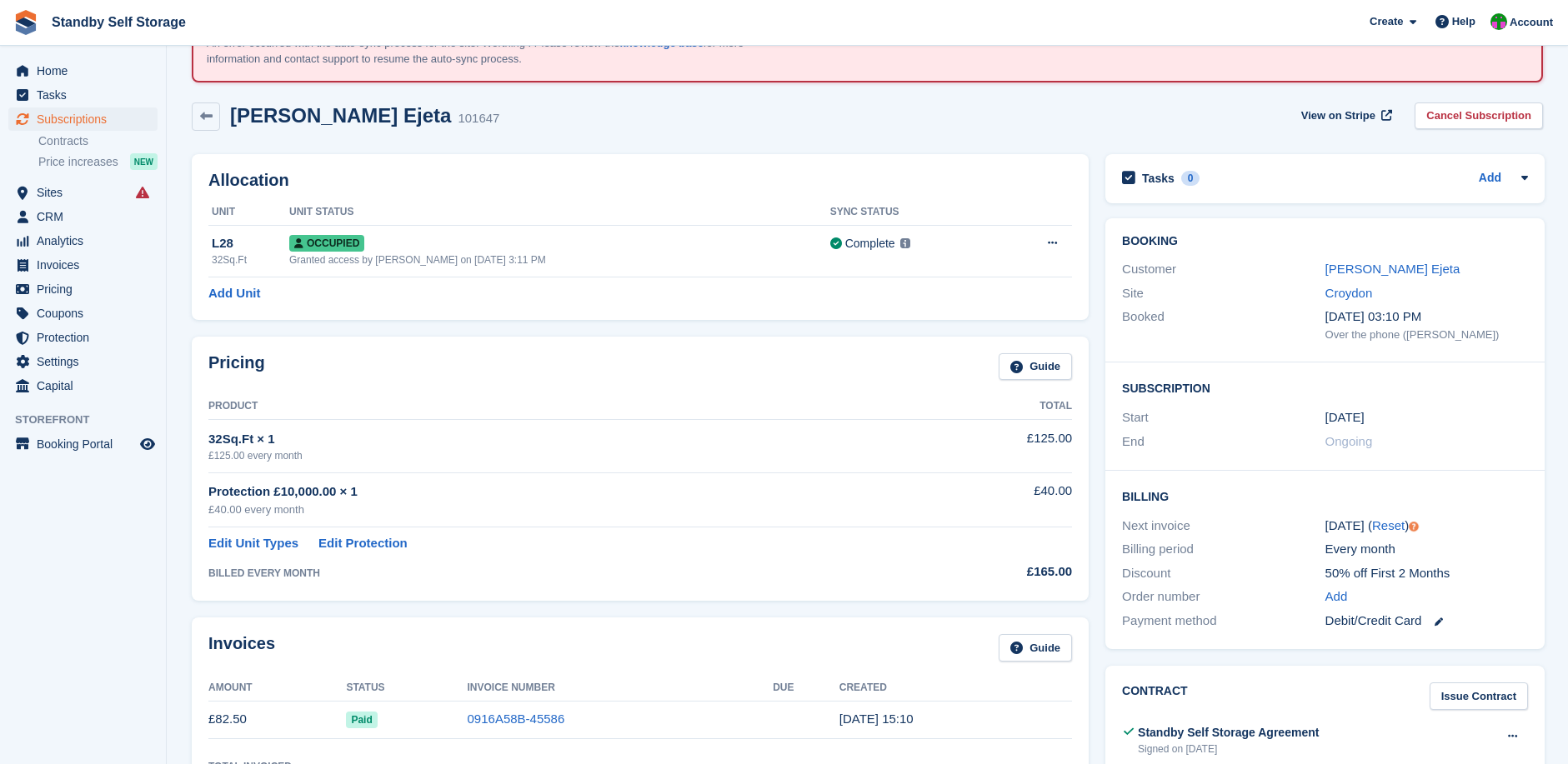
scroll to position [84, 0]
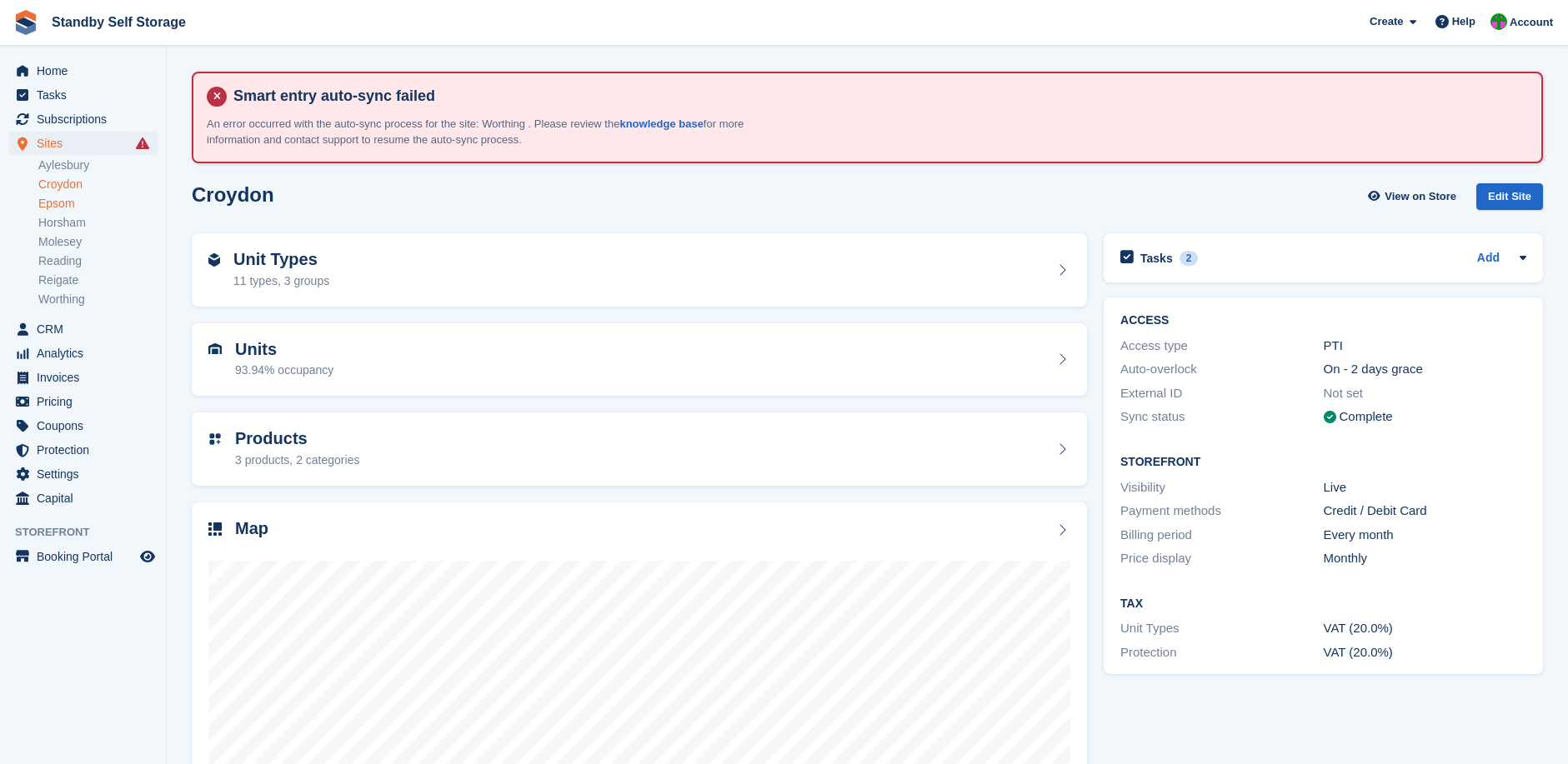
click at [58, 202] on link "Epsom" at bounding box center [98, 204] width 119 height 16
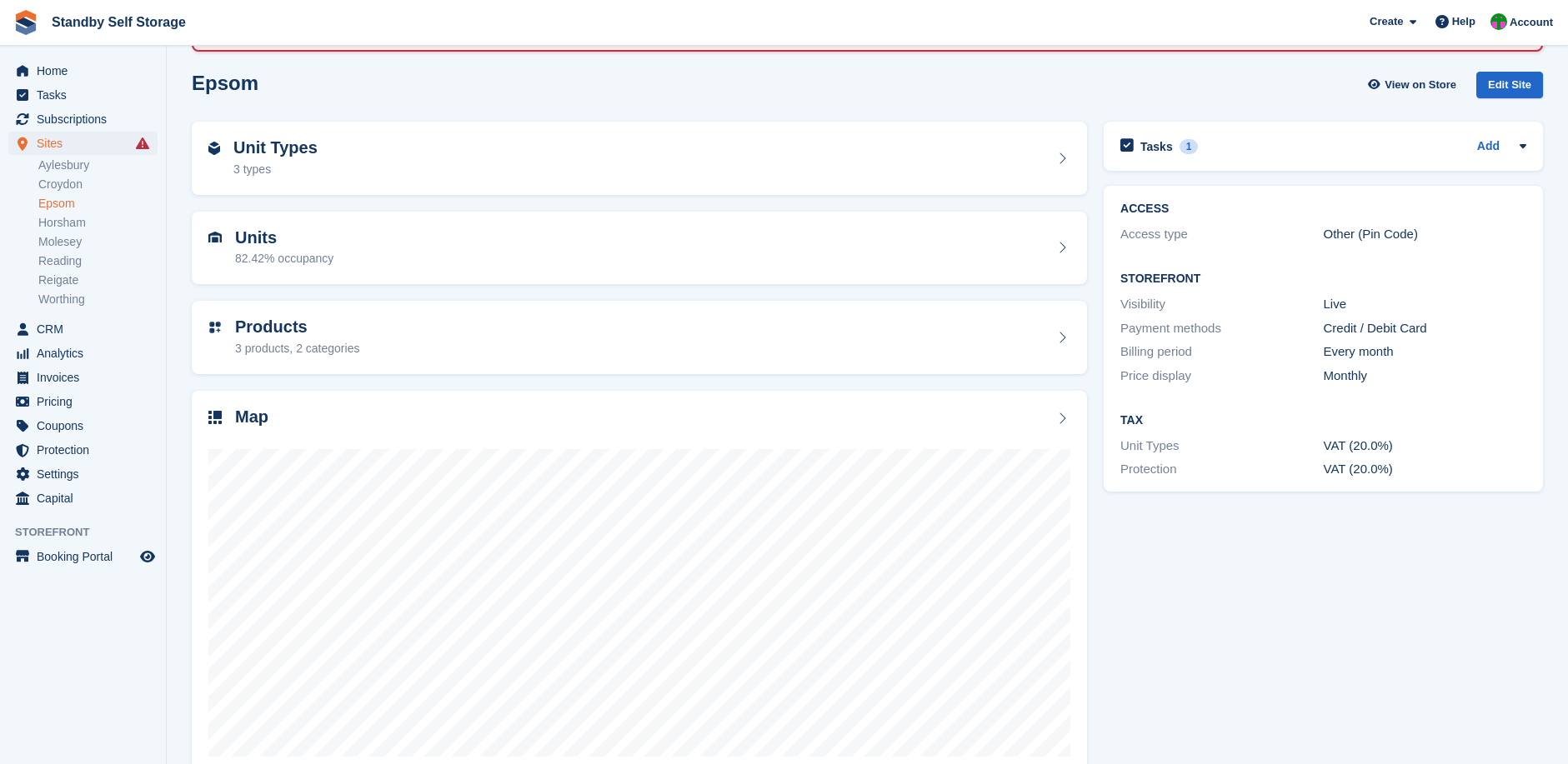
scroll to position [148, 0]
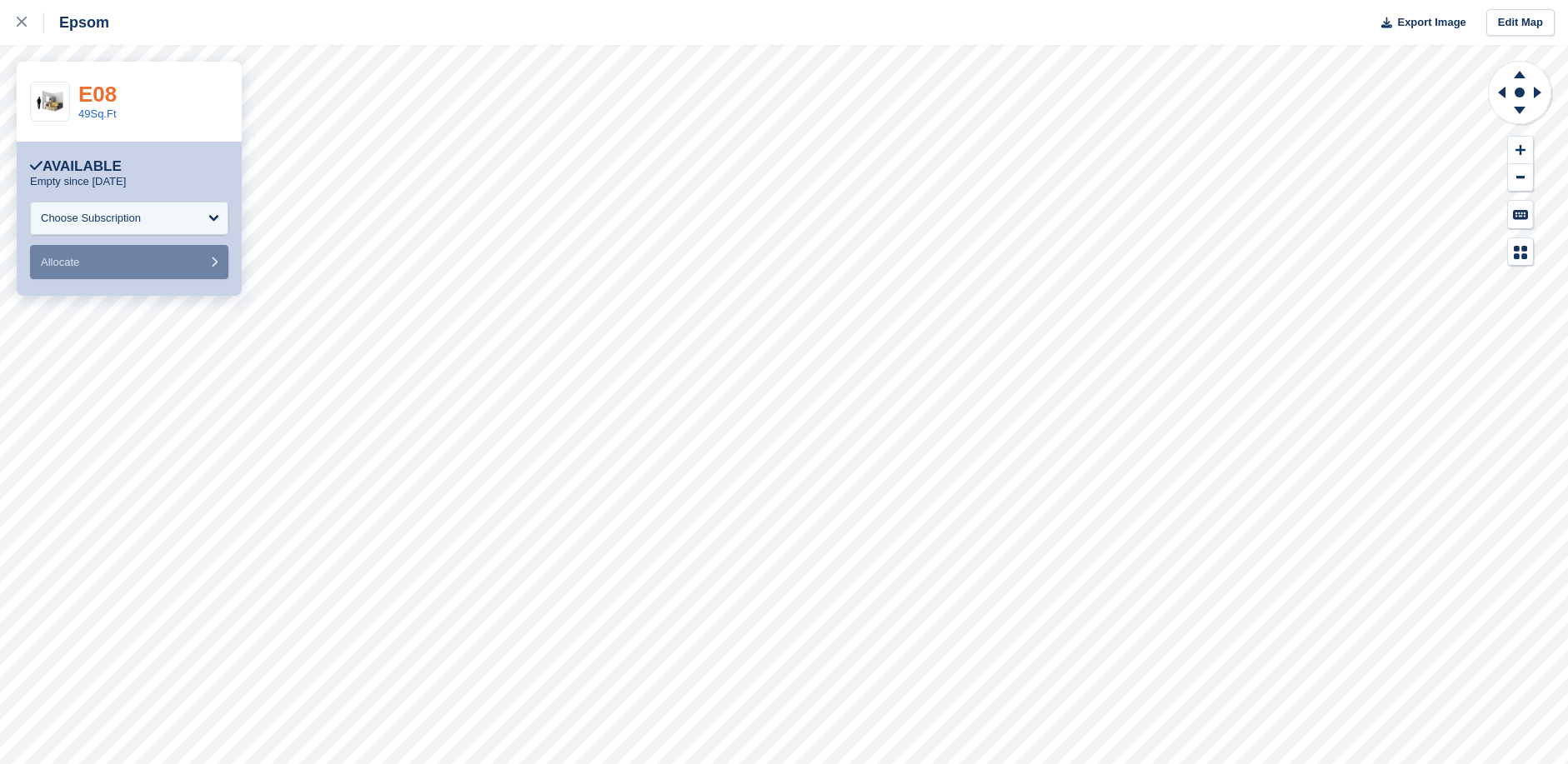
click at [96, 91] on link "E08" at bounding box center [97, 94] width 38 height 25
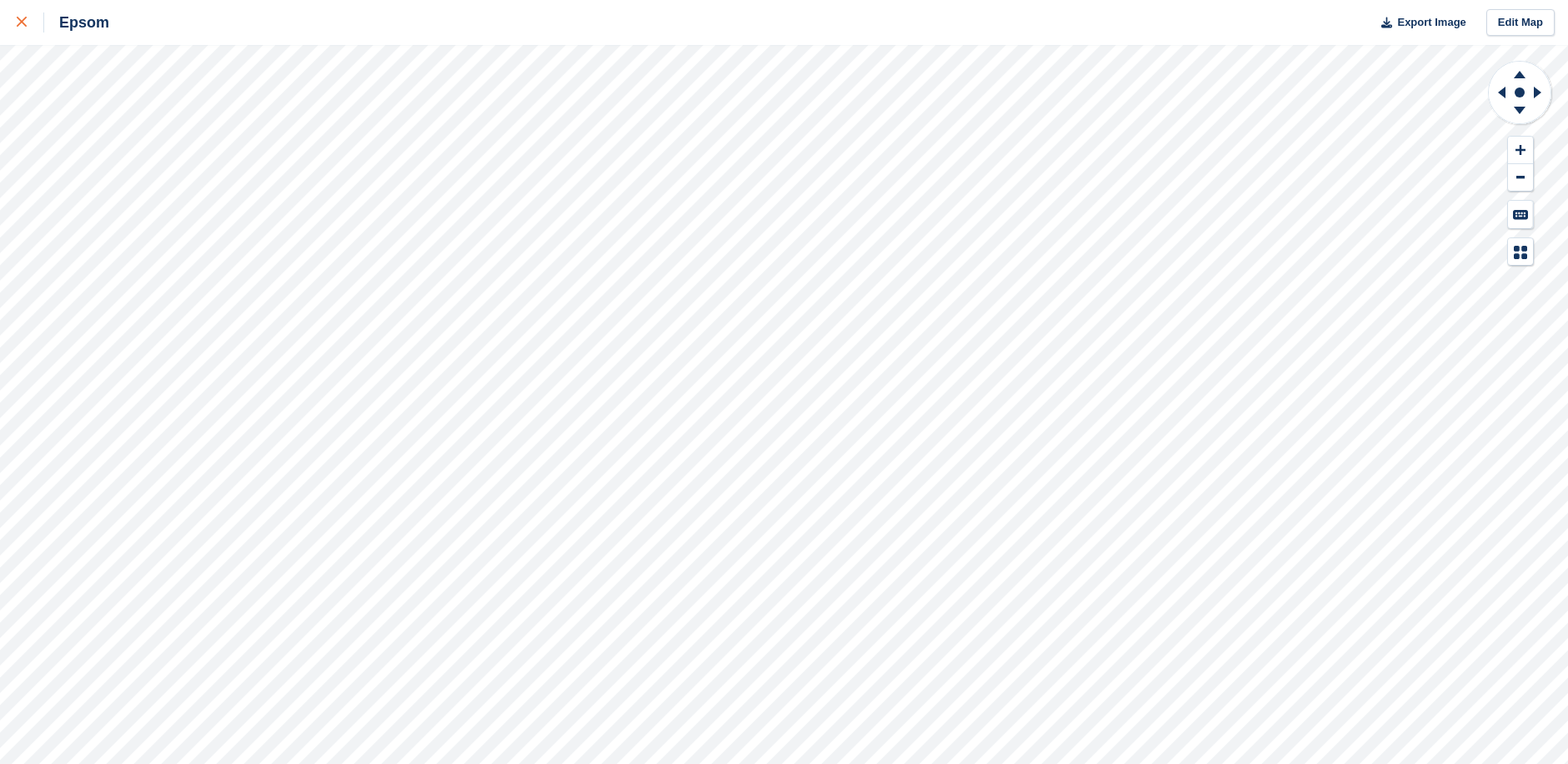
click at [25, 25] on icon at bounding box center [22, 22] width 10 height 10
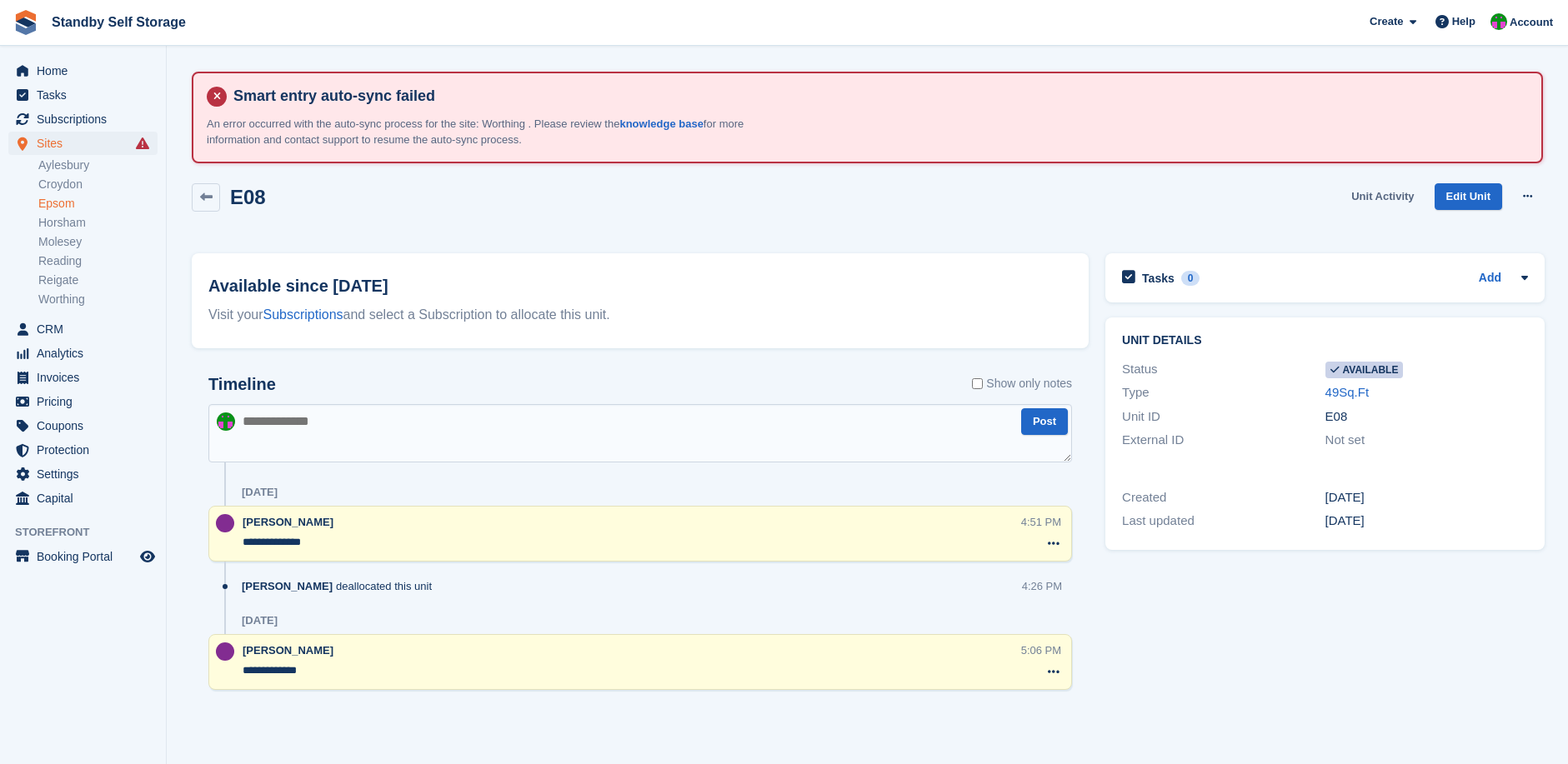
click at [1375, 194] on link "Unit Activity" at bounding box center [1383, 197] width 76 height 28
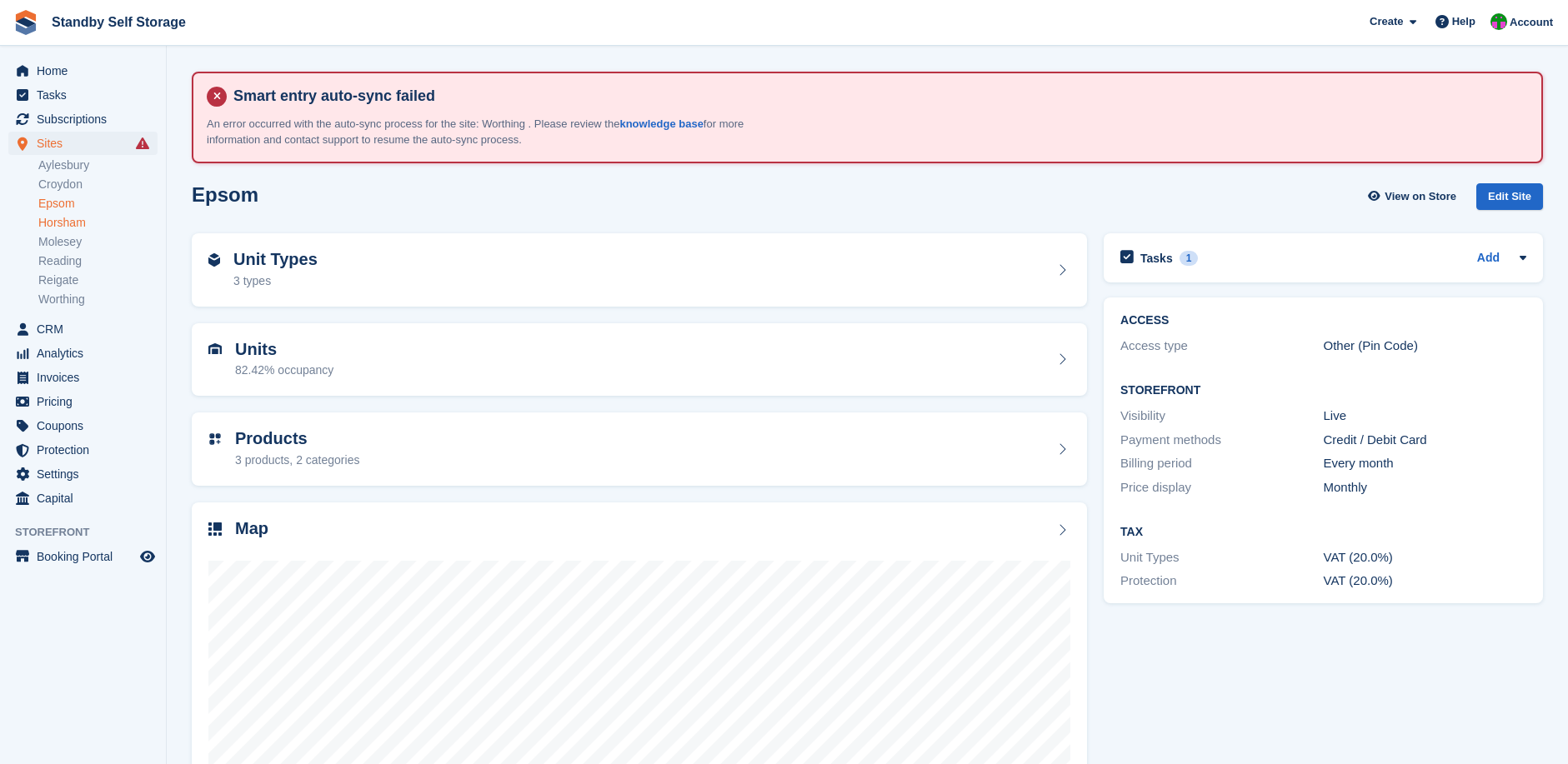
click at [61, 221] on link "Horsham" at bounding box center [98, 223] width 119 height 16
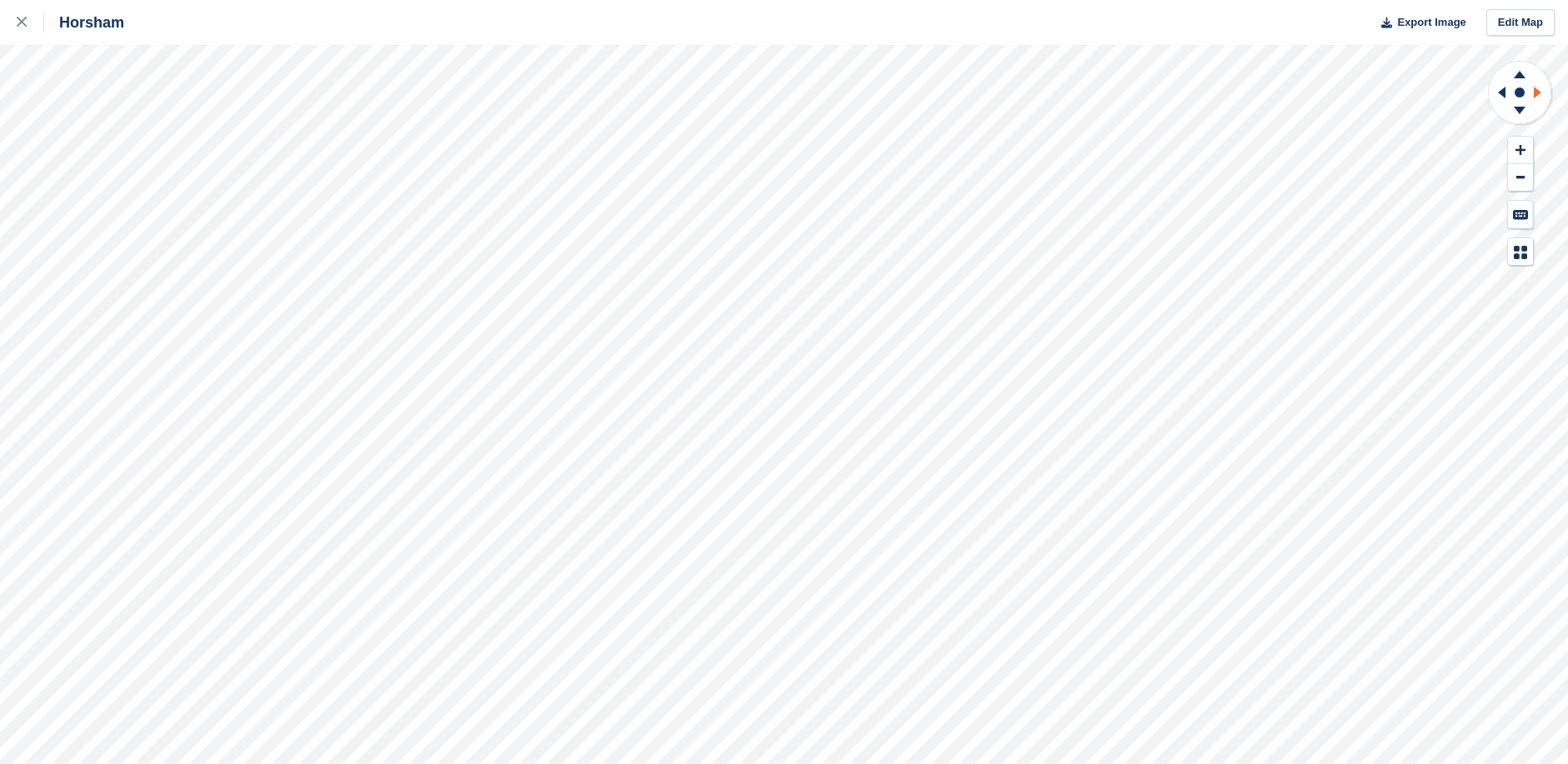
click at [1540, 91] on icon at bounding box center [1539, 93] width 21 height 43
click at [1518, 105] on icon at bounding box center [1520, 112] width 43 height 21
click at [1518, 75] on icon at bounding box center [1520, 75] width 12 height 8
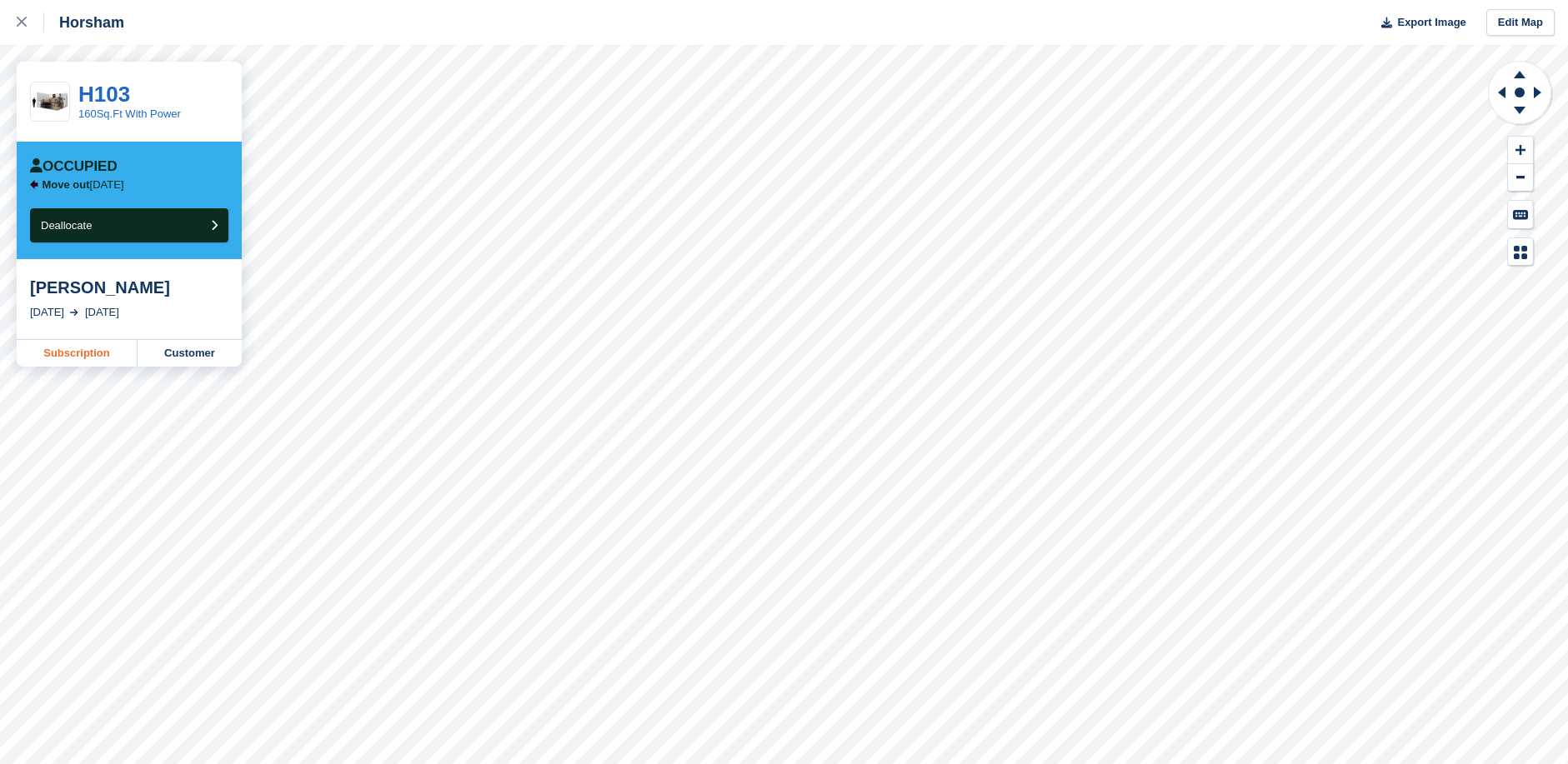
click at [76, 350] on link "Subscription" at bounding box center [77, 353] width 121 height 27
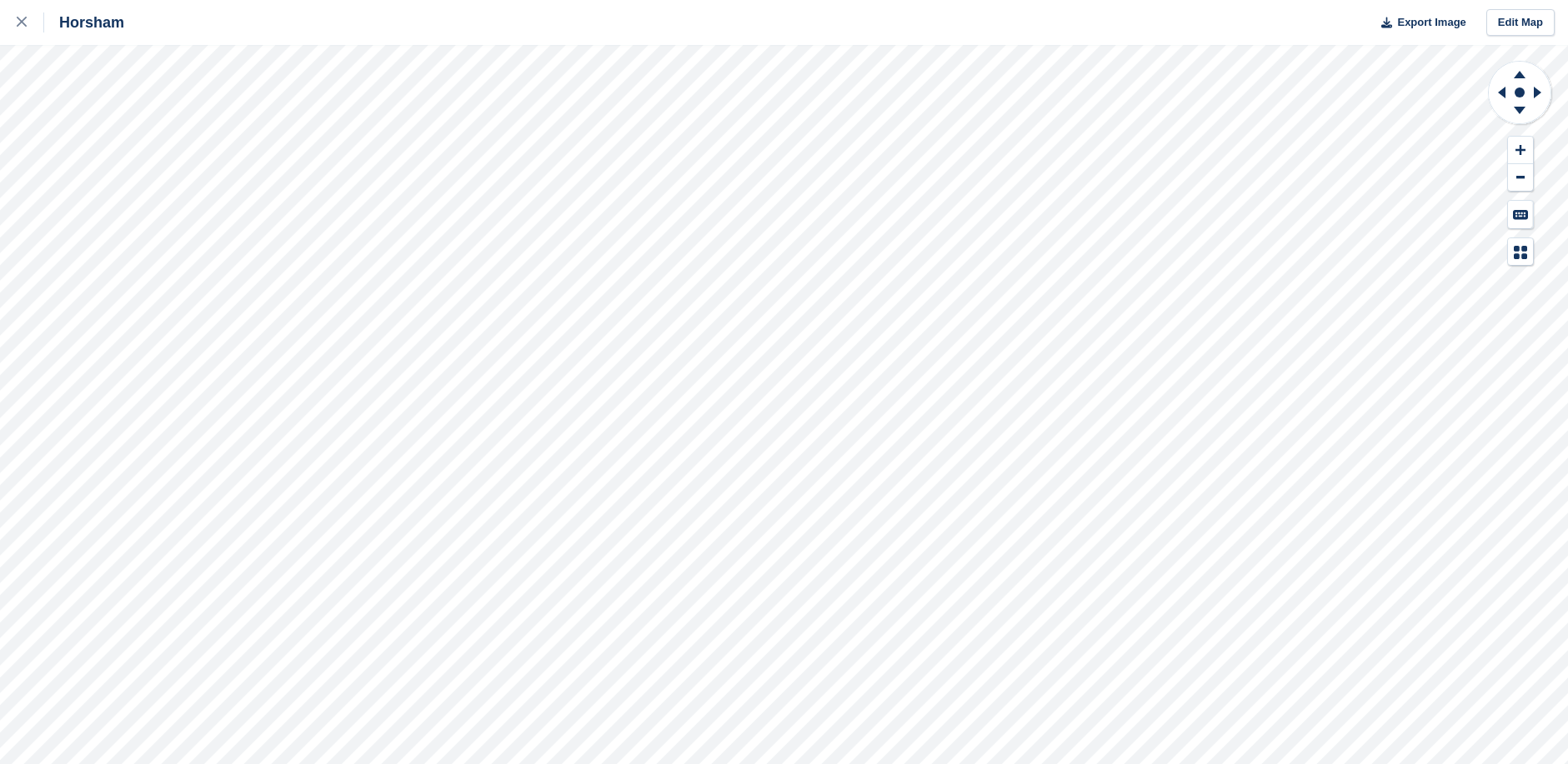
click at [54, 131] on div "Horsham Export Image Edit Map" at bounding box center [784, 382] width 1568 height 764
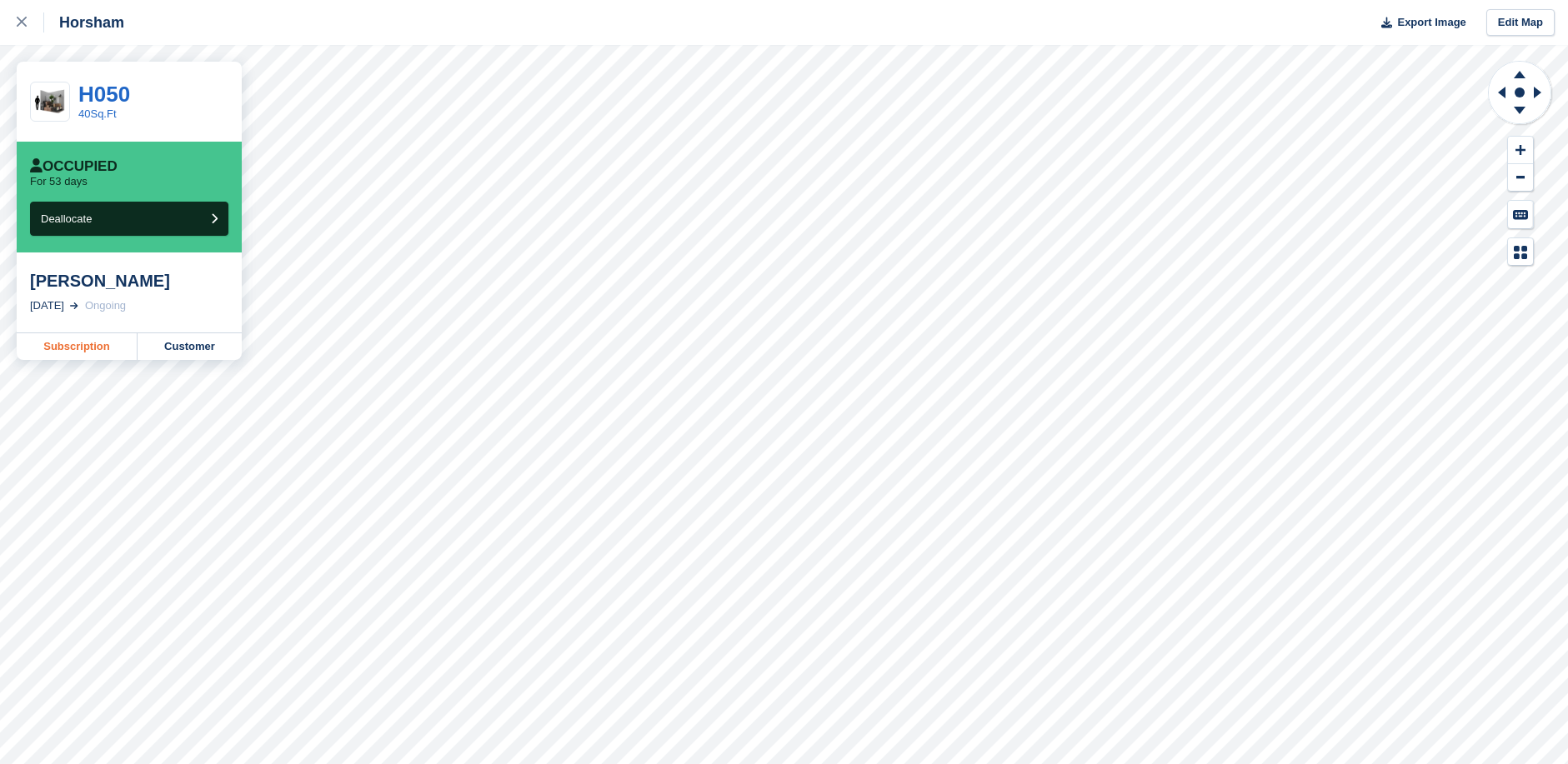
click at [94, 343] on link "Subscription" at bounding box center [77, 346] width 121 height 27
click at [1524, 73] on icon at bounding box center [1520, 72] width 43 height 21
click at [1520, 107] on icon at bounding box center [1520, 110] width 12 height 8
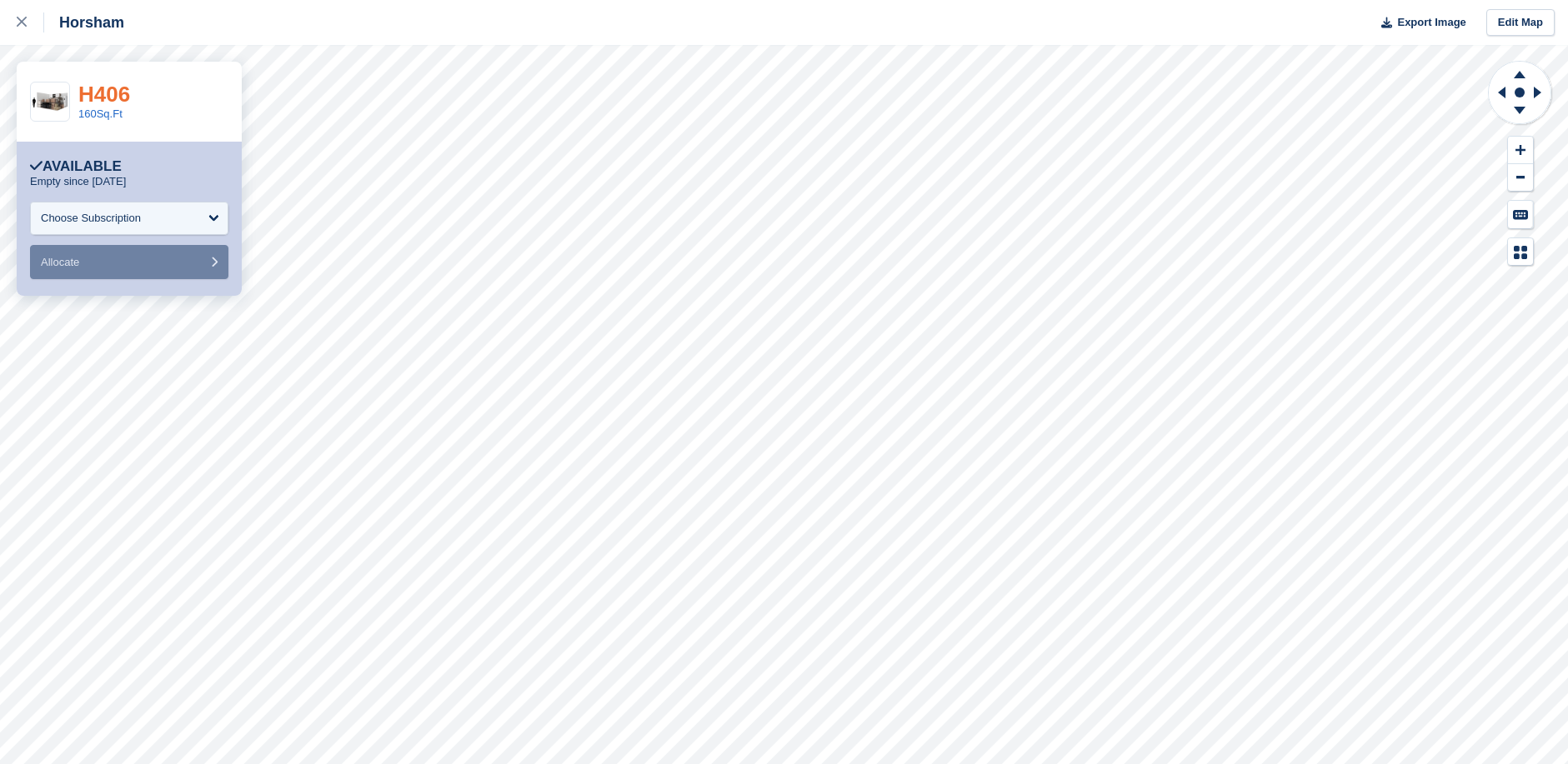
click at [115, 89] on link "H406" at bounding box center [104, 94] width 51 height 25
click at [105, 93] on link "H407" at bounding box center [104, 94] width 51 height 25
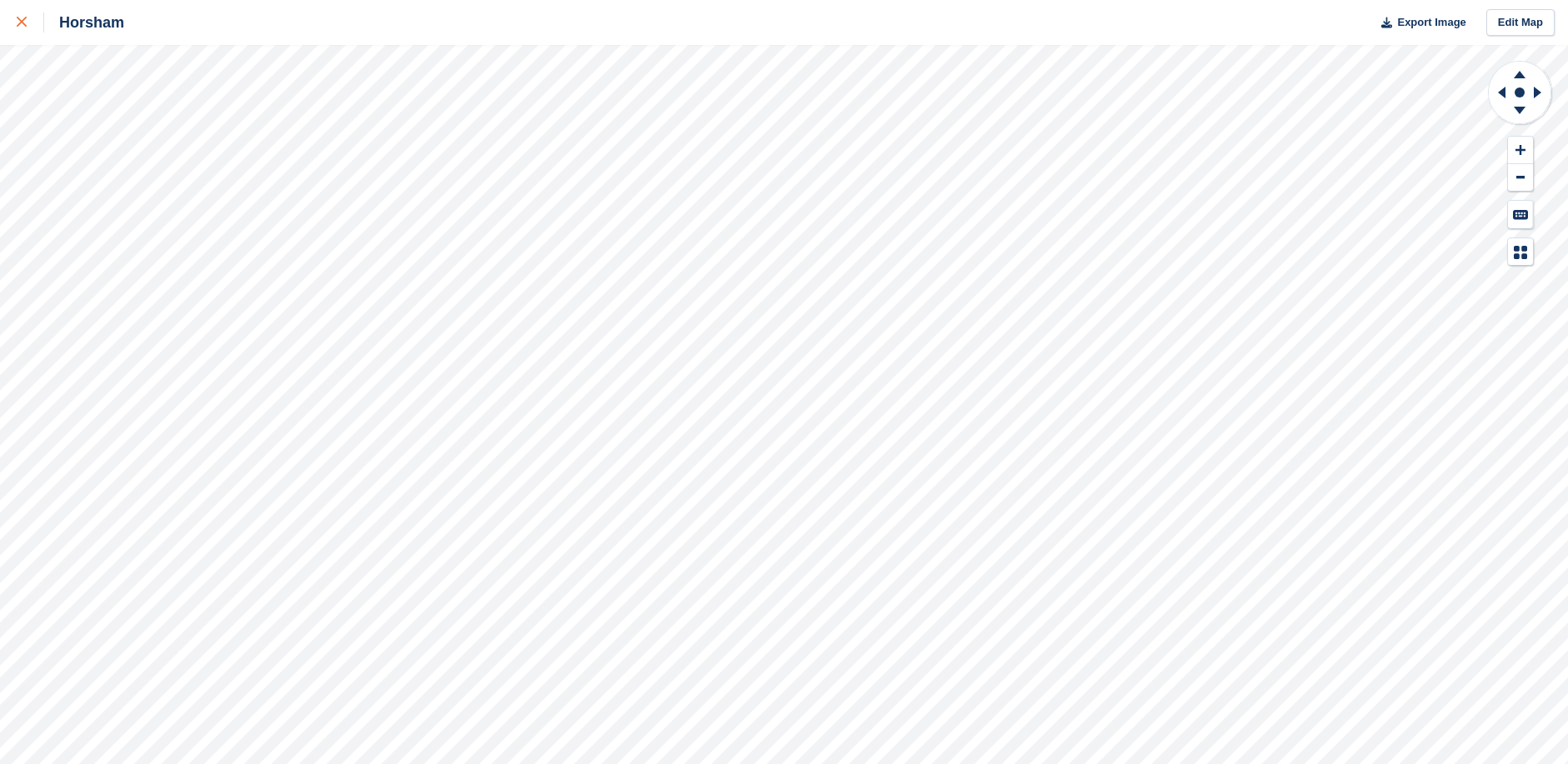
click at [19, 21] on icon at bounding box center [22, 22] width 10 height 10
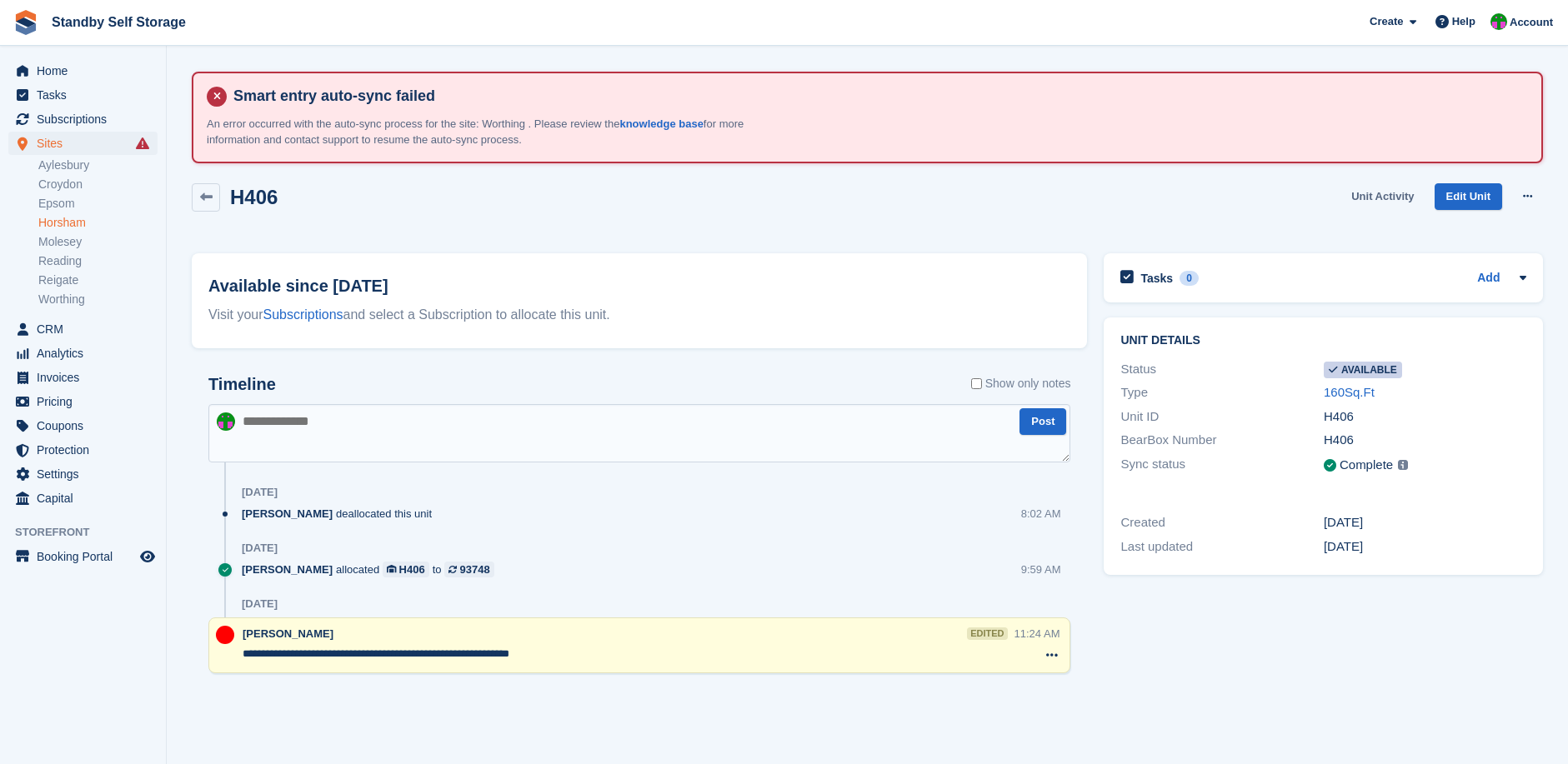
click at [1373, 197] on link "Unit Activity" at bounding box center [1383, 197] width 76 height 28
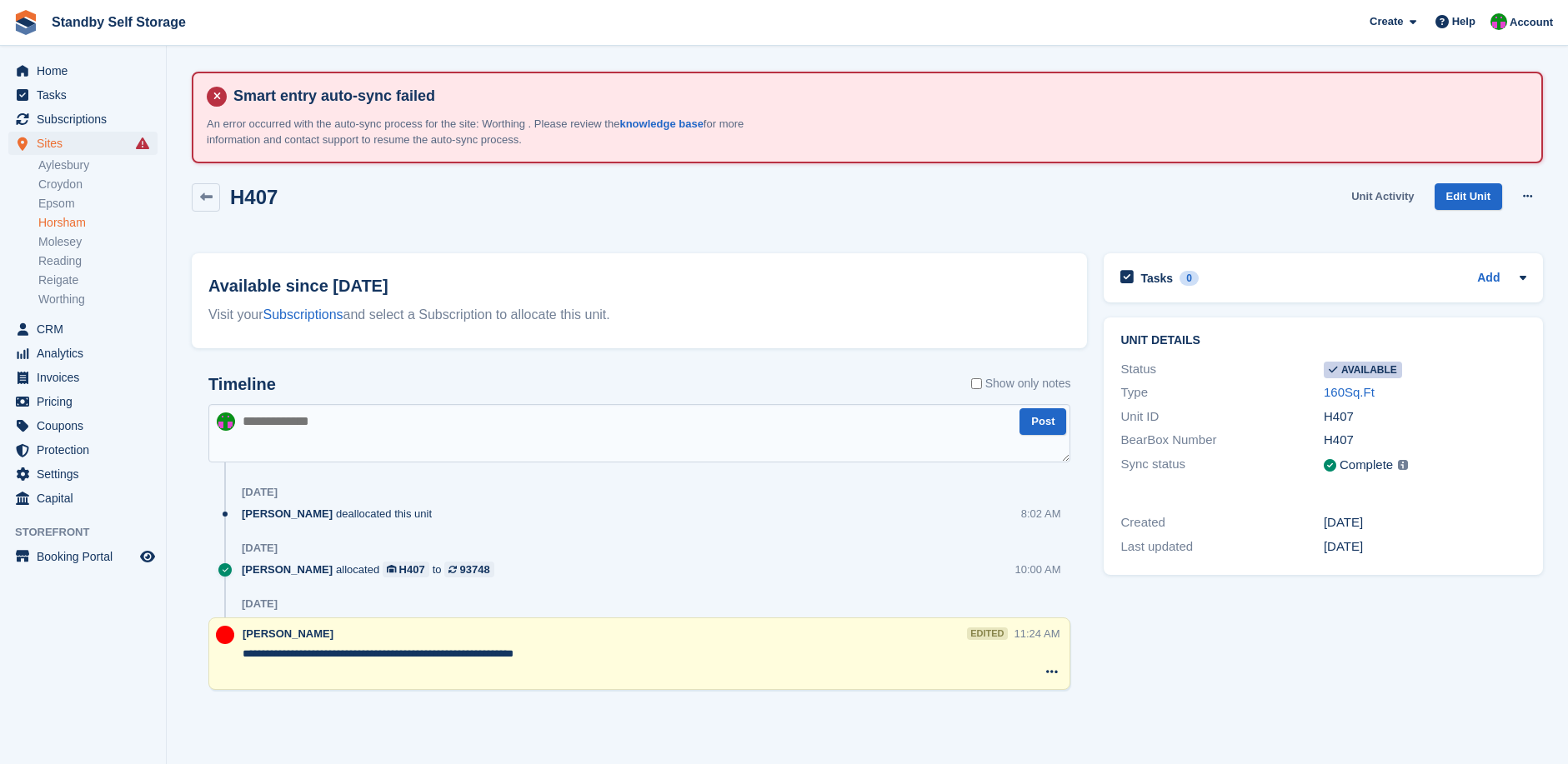
click at [1370, 196] on link "Unit Activity" at bounding box center [1383, 197] width 76 height 28
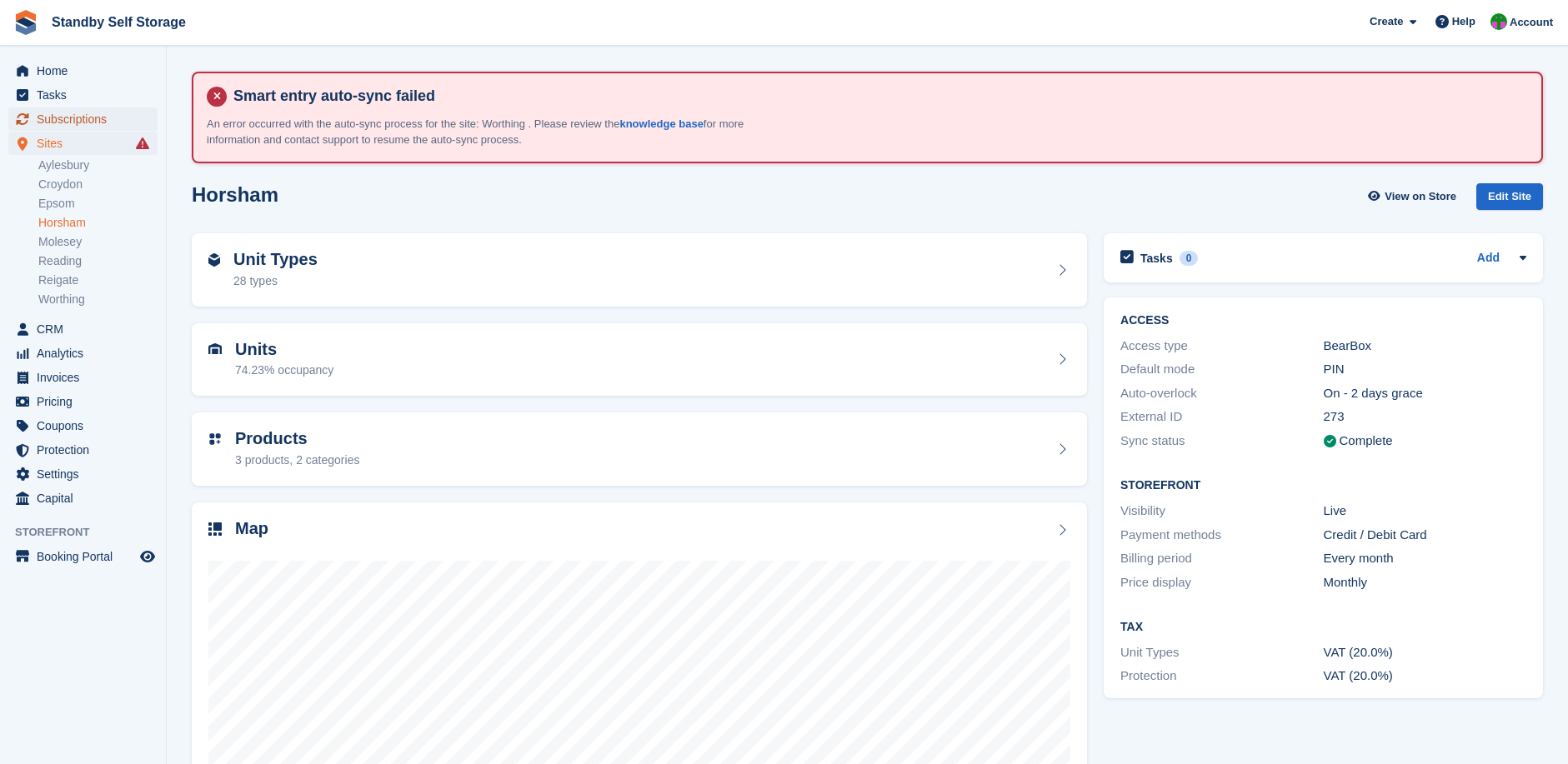
click at [66, 114] on span "Subscriptions" at bounding box center [86, 119] width 100 height 24
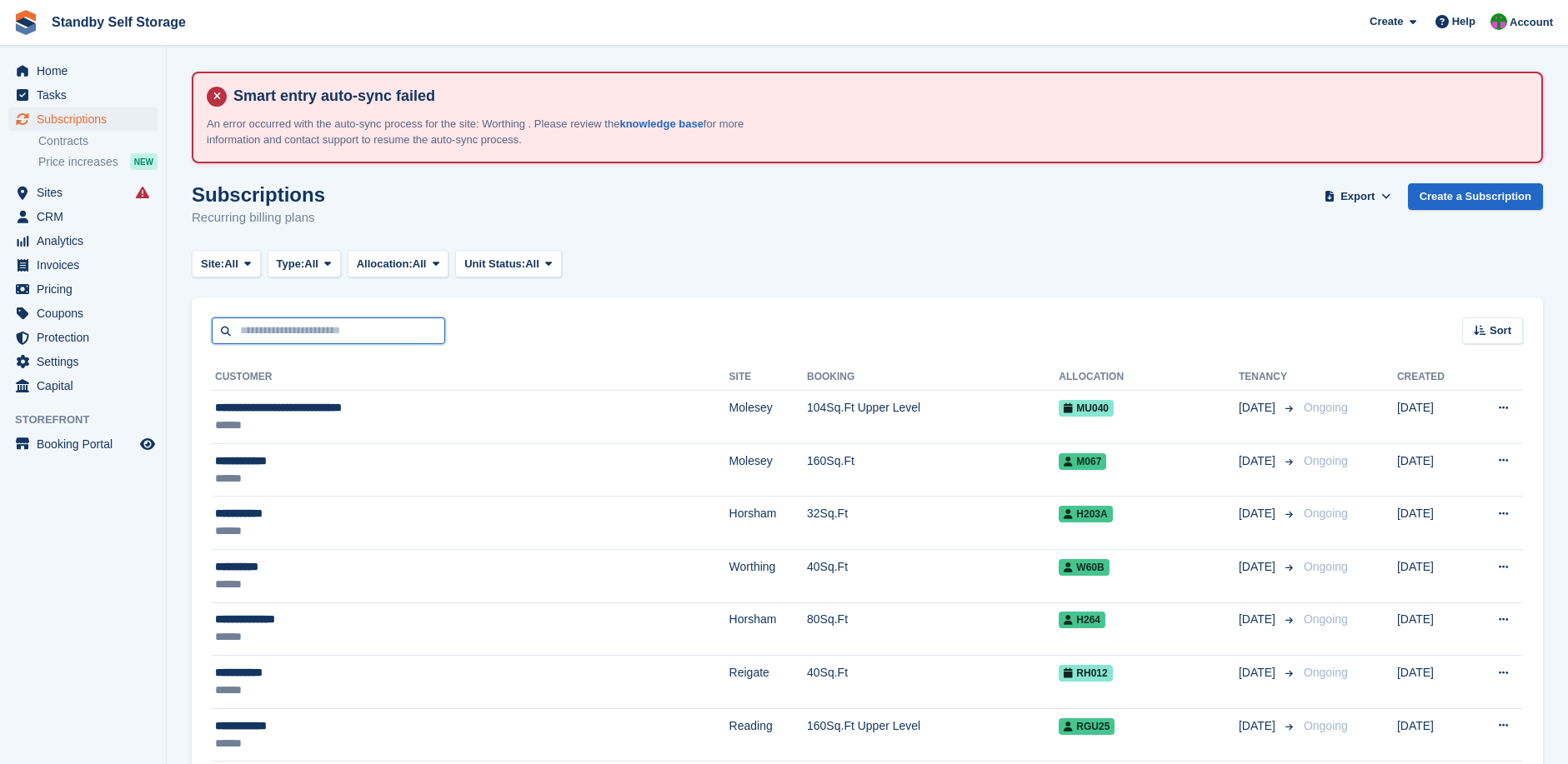
click at [248, 323] on input "text" at bounding box center [328, 331] width 234 height 28
type input "*******"
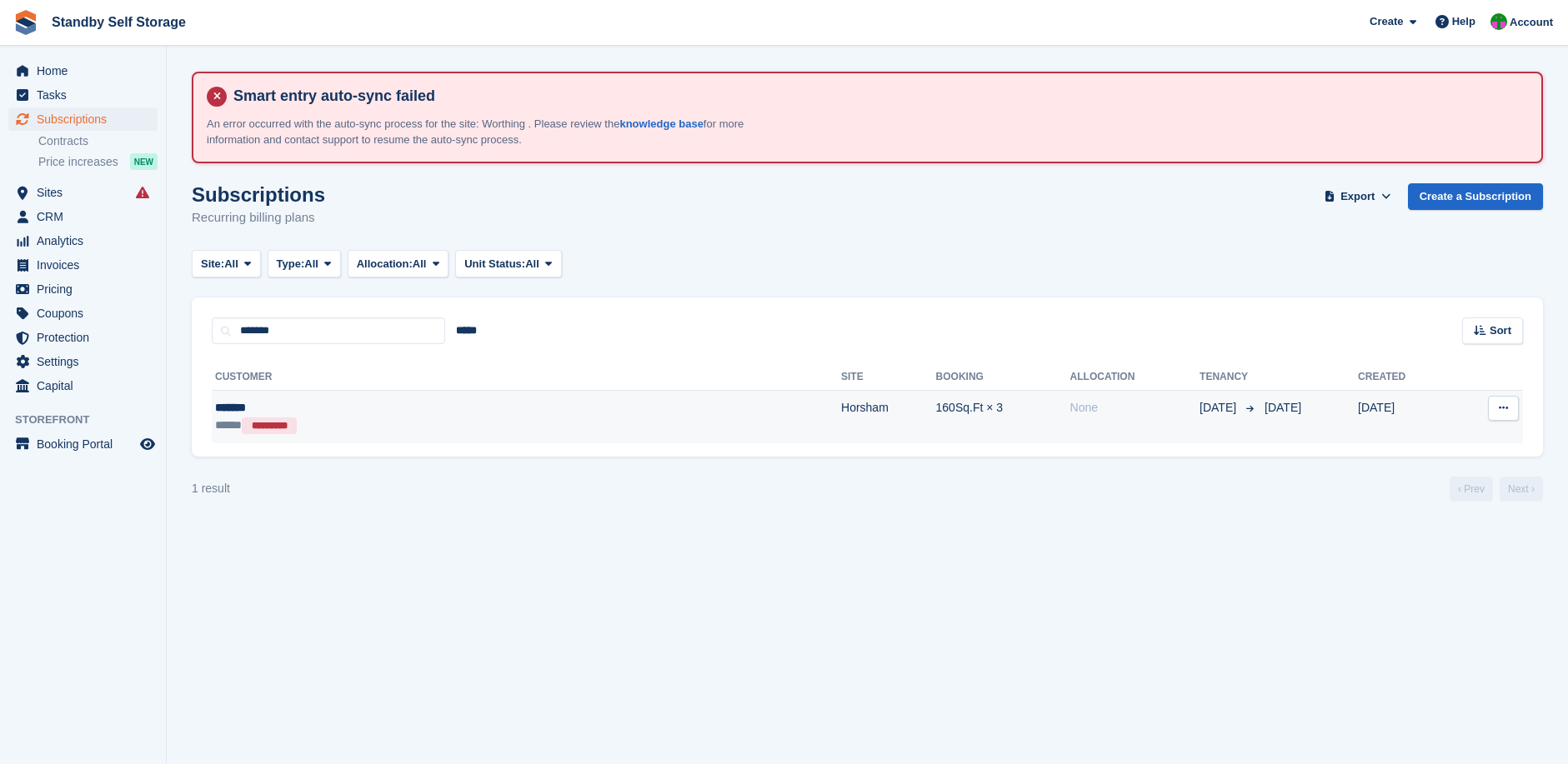
click at [458, 436] on td "******* ***** *********" at bounding box center [527, 417] width 629 height 52
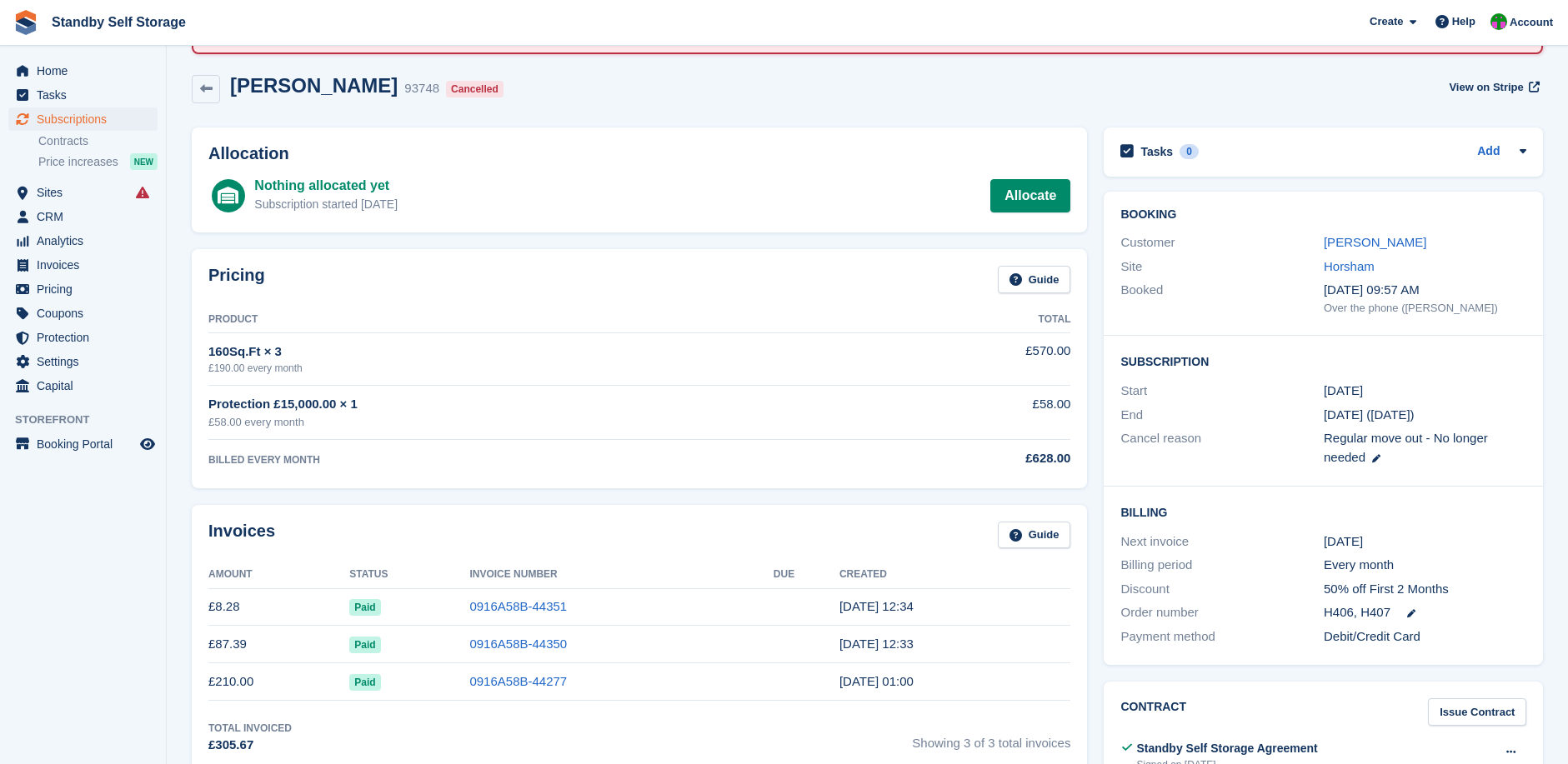
scroll to position [104, 0]
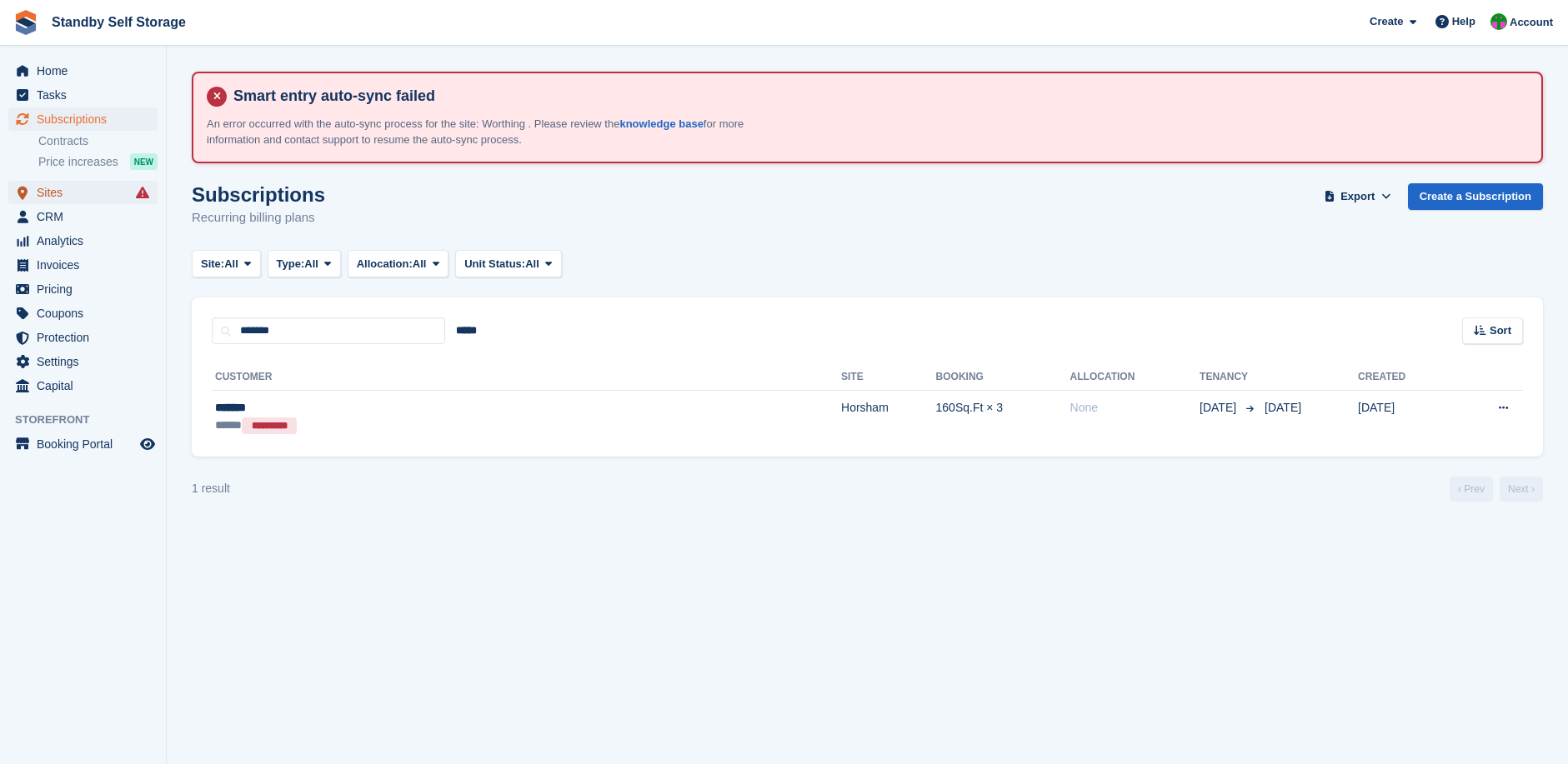
click at [58, 190] on span "Sites" at bounding box center [86, 192] width 100 height 24
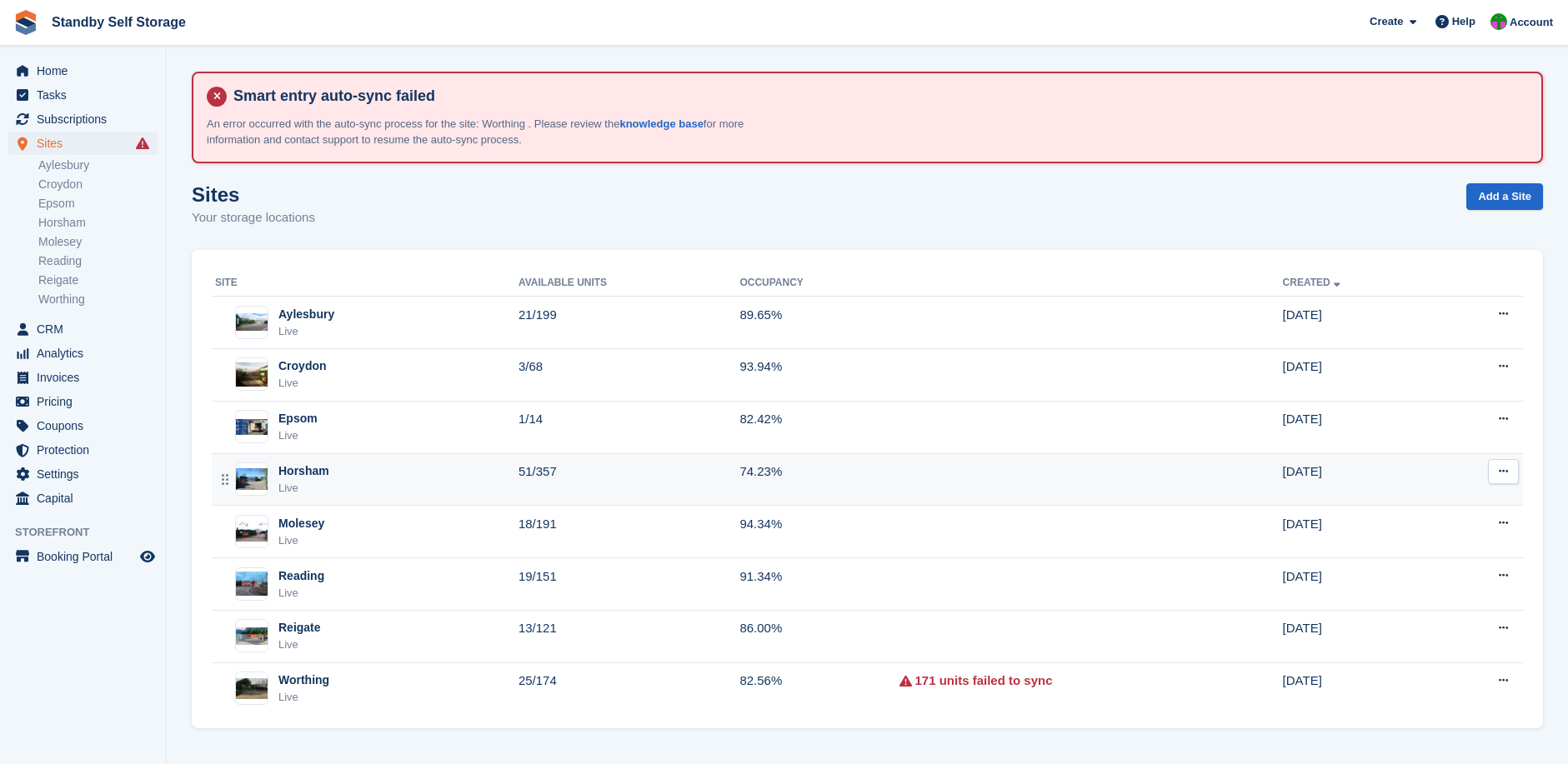
click at [370, 474] on div "Horsham Live" at bounding box center [367, 479] width 304 height 35
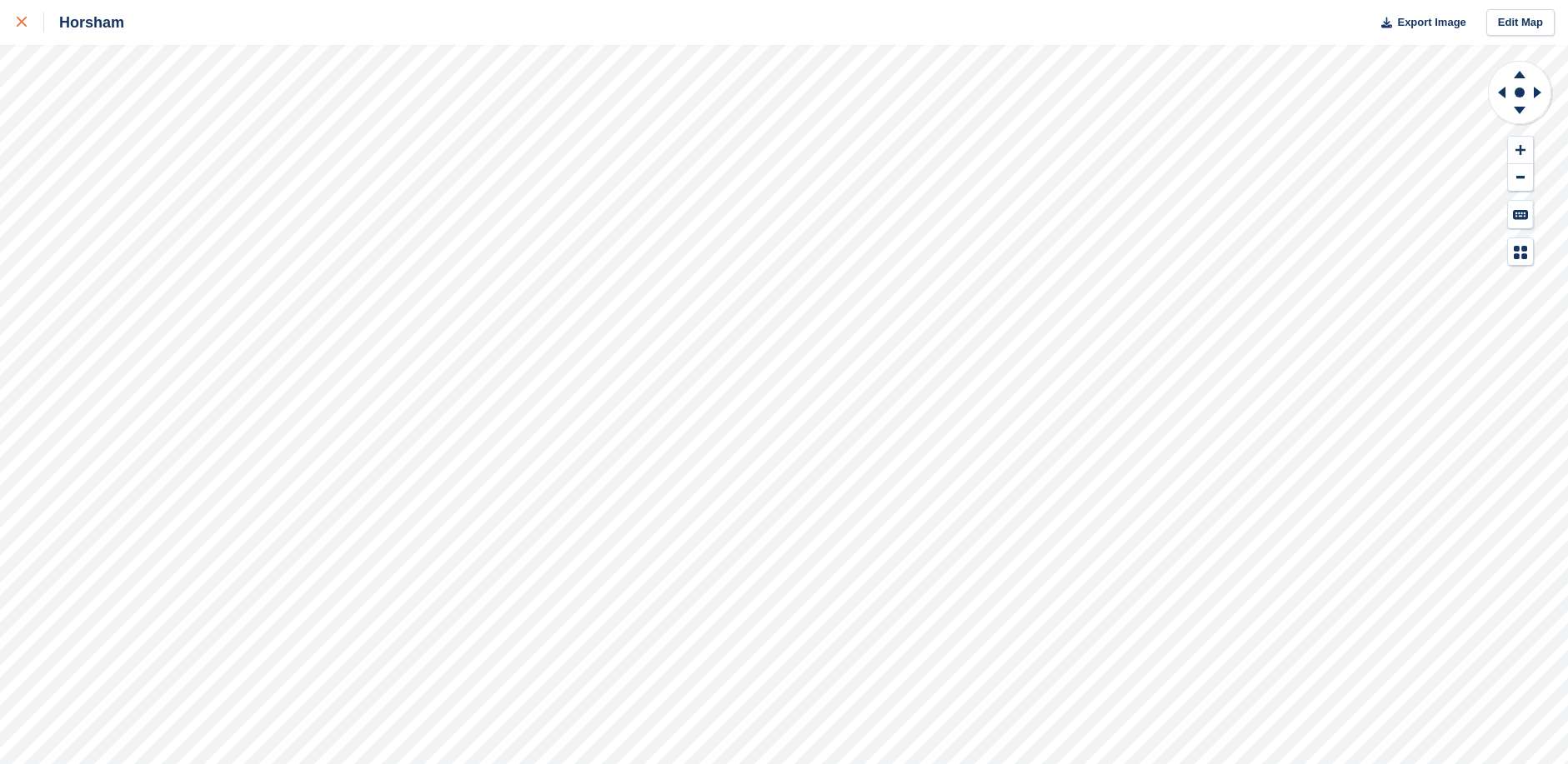
click at [21, 23] on icon at bounding box center [22, 22] width 10 height 10
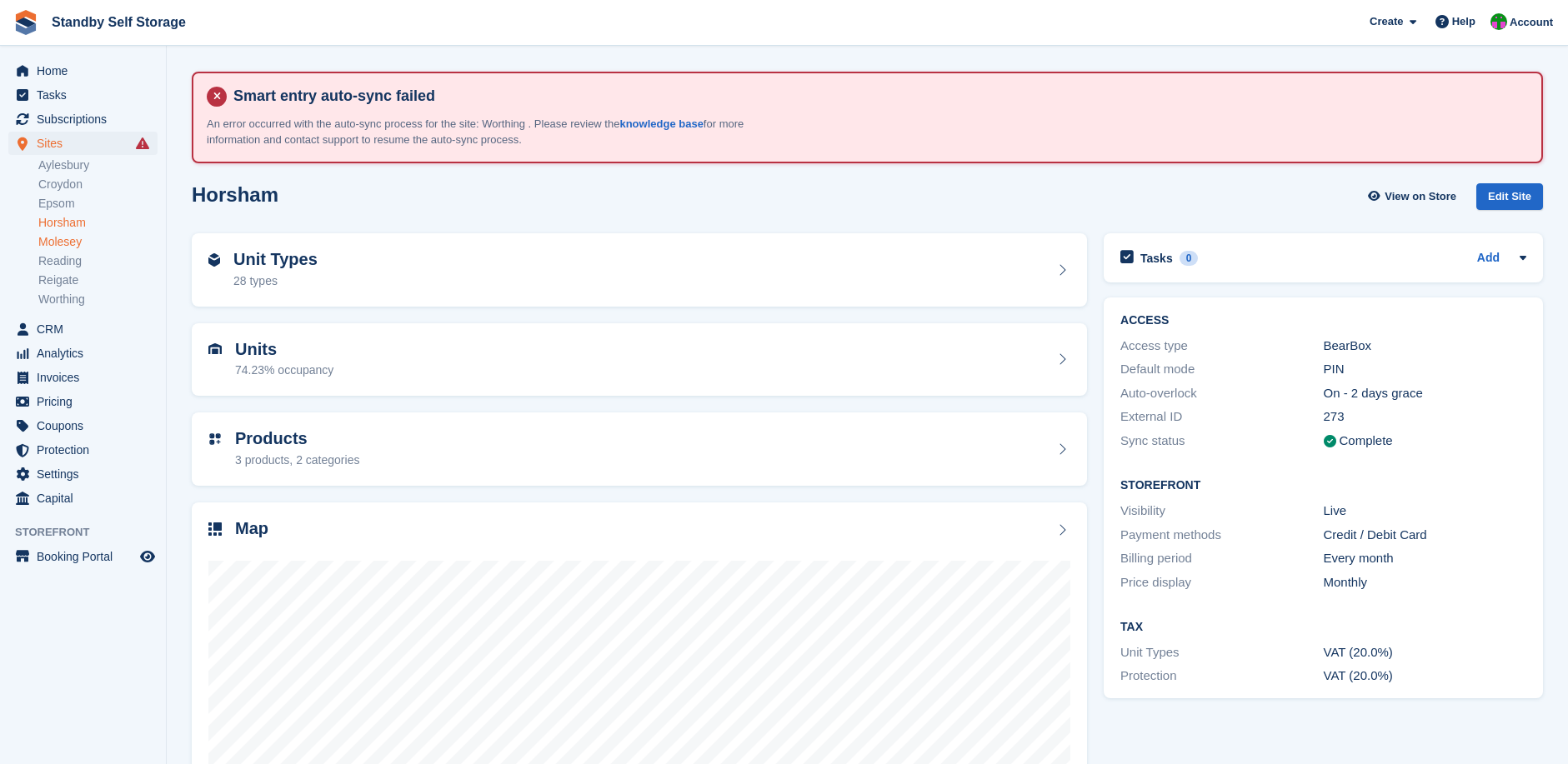
click at [64, 243] on link "Molesey" at bounding box center [98, 243] width 119 height 16
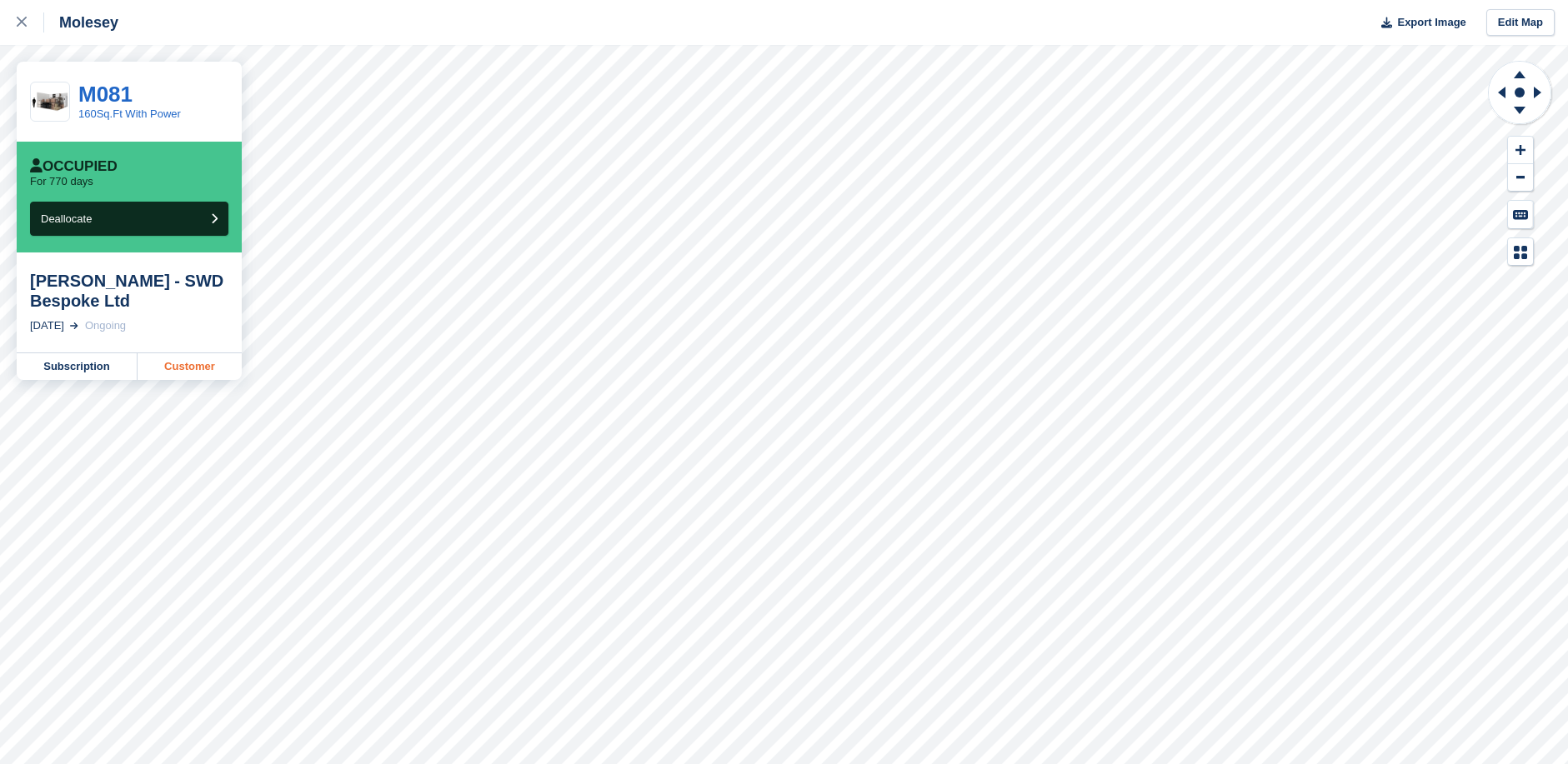
click at [181, 367] on link "Customer" at bounding box center [189, 366] width 105 height 27
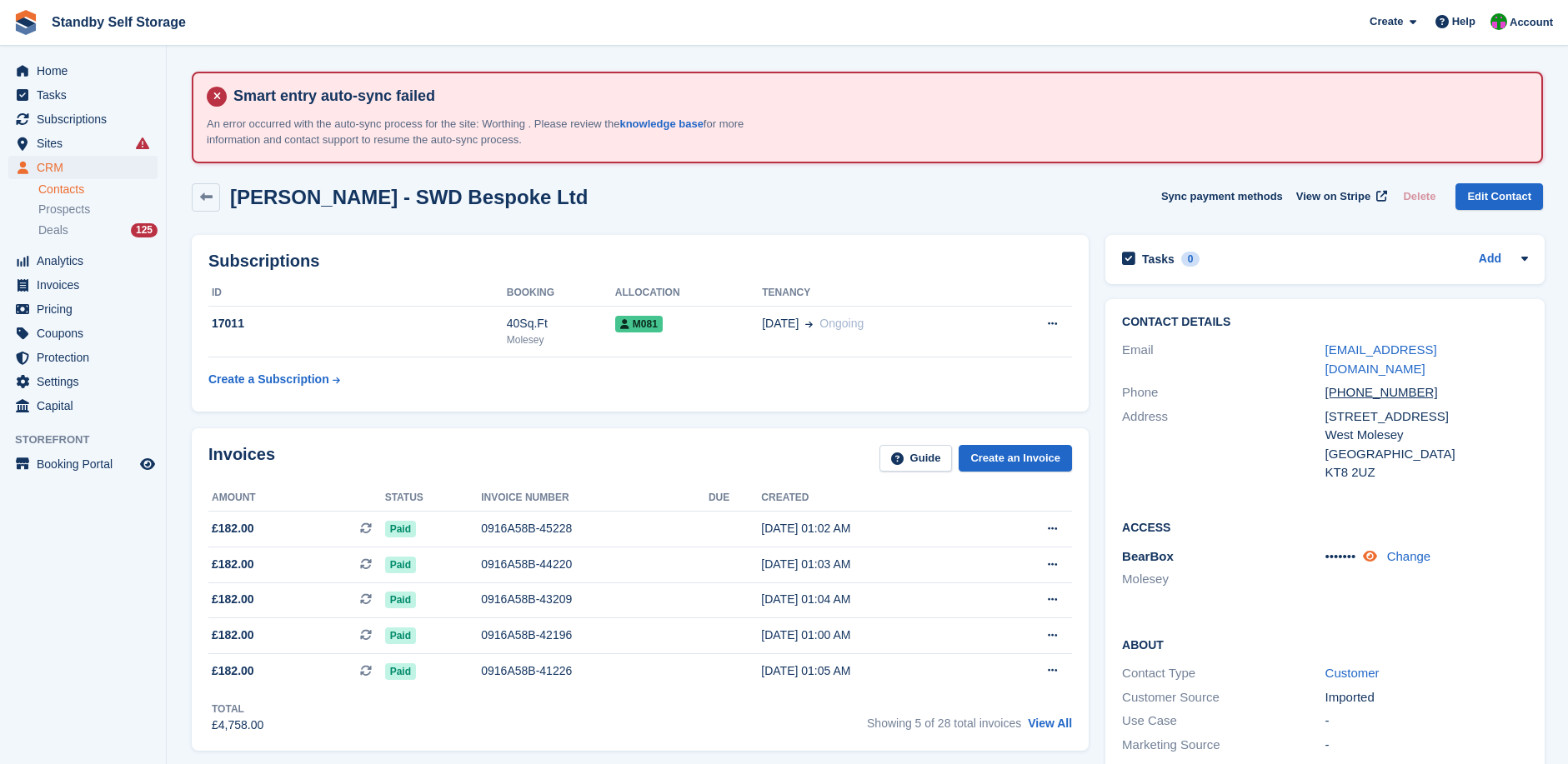
click at [1376, 550] on icon at bounding box center [1370, 556] width 14 height 13
click at [1378, 550] on icon at bounding box center [1382, 556] width 16 height 13
